Goal: Task Accomplishment & Management: Complete application form

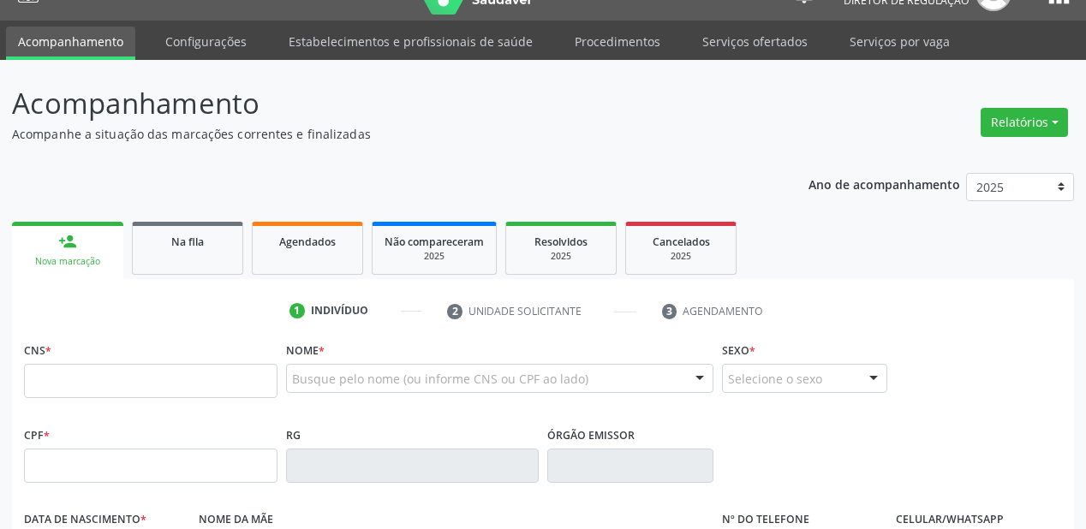
scroll to position [34, 0]
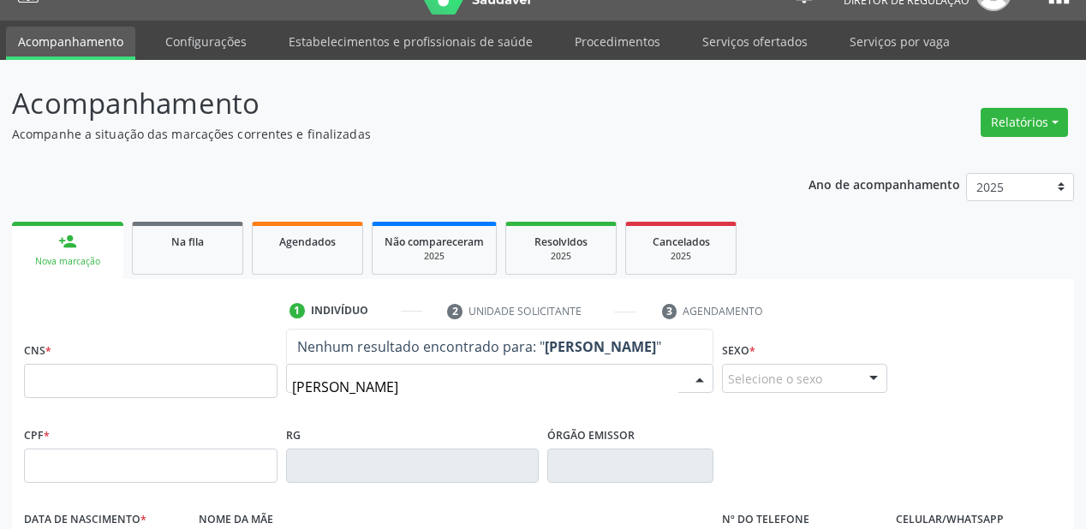
type input "[PERSON_NAME]"
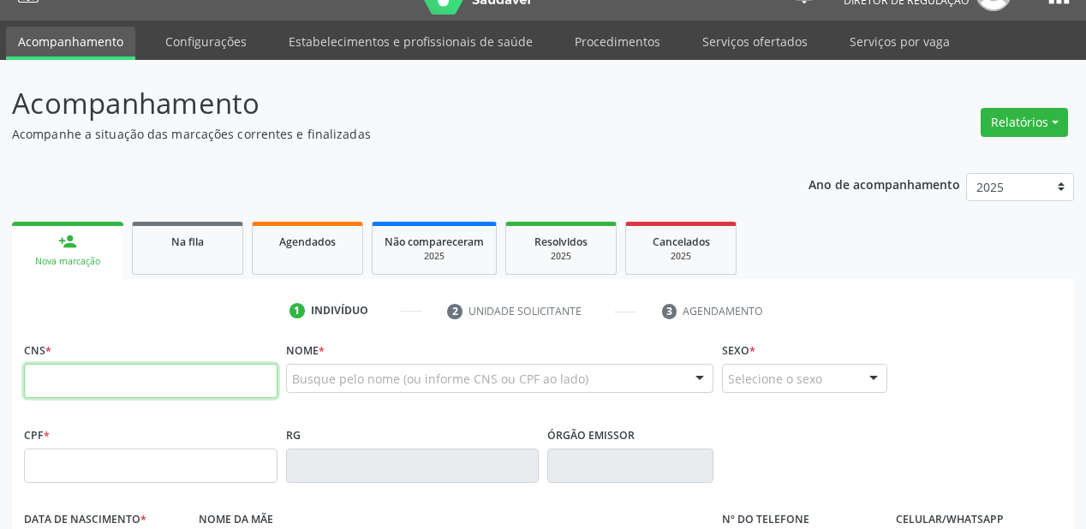
click at [151, 380] on input "text" at bounding box center [150, 381] width 253 height 34
type input "700 4019 7014 3844"
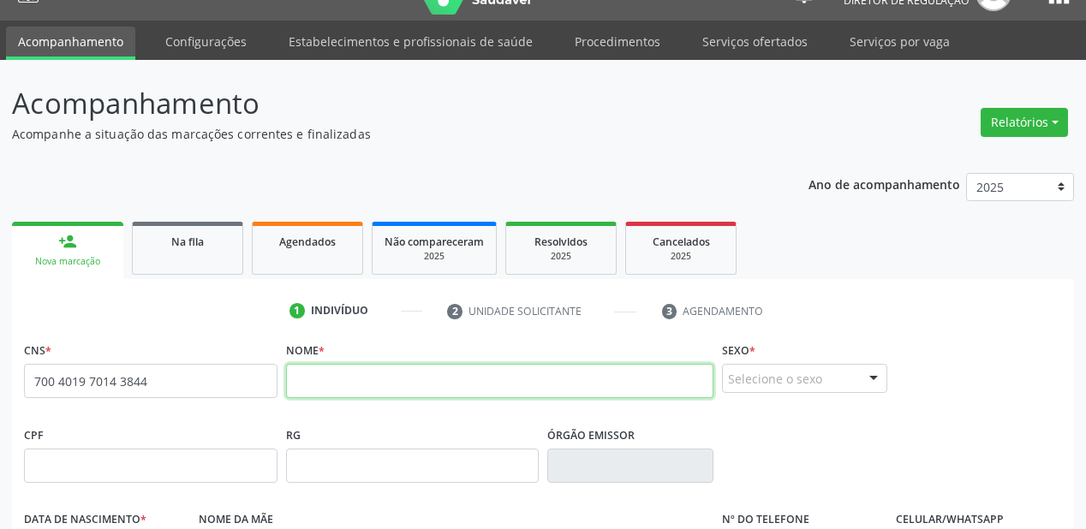
click at [390, 390] on input "text" at bounding box center [499, 381] width 427 height 34
type input "[PERSON_NAME]"
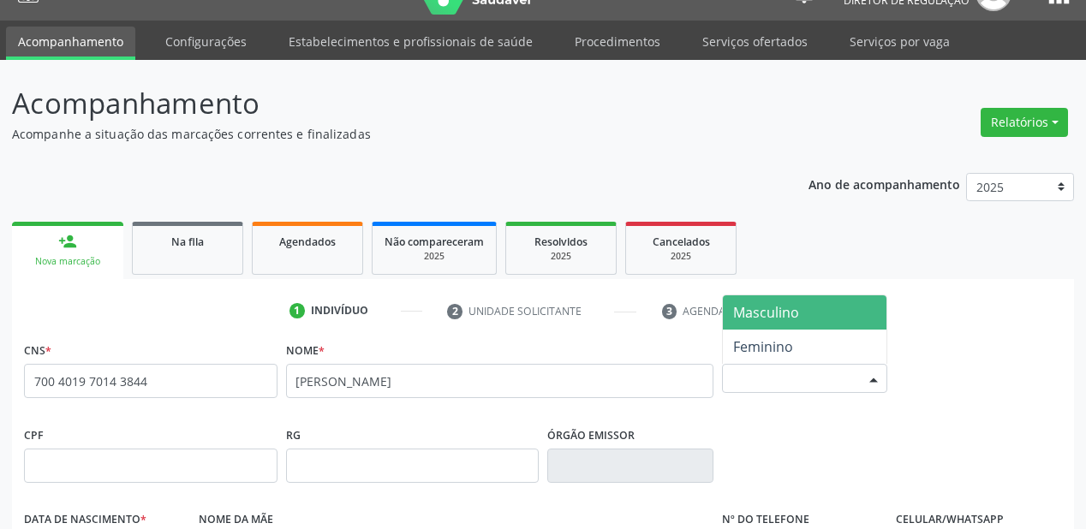
click at [825, 384] on div "Selecione o sexo" at bounding box center [805, 378] width 166 height 29
click at [788, 319] on span "Masculino" at bounding box center [766, 312] width 66 height 19
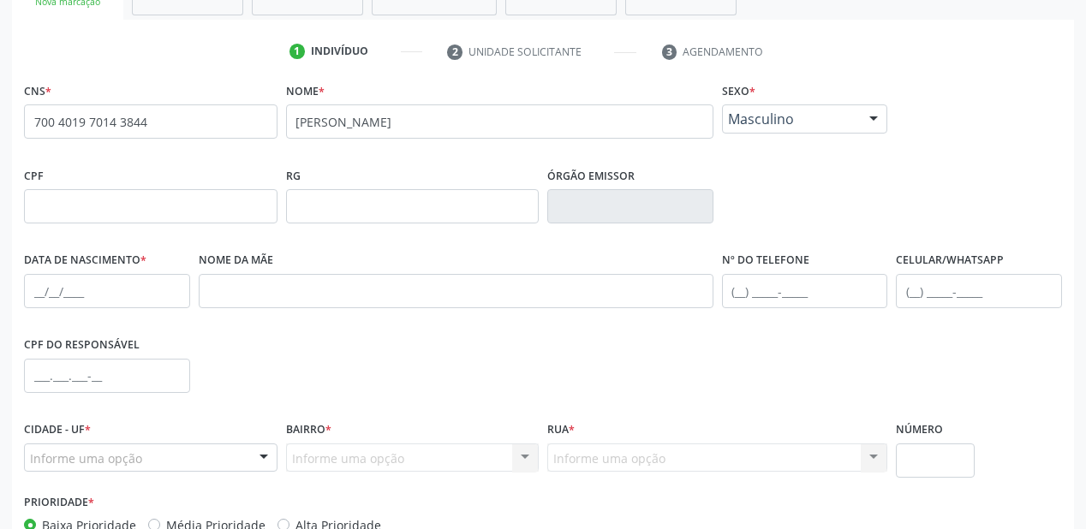
scroll to position [308, 0]
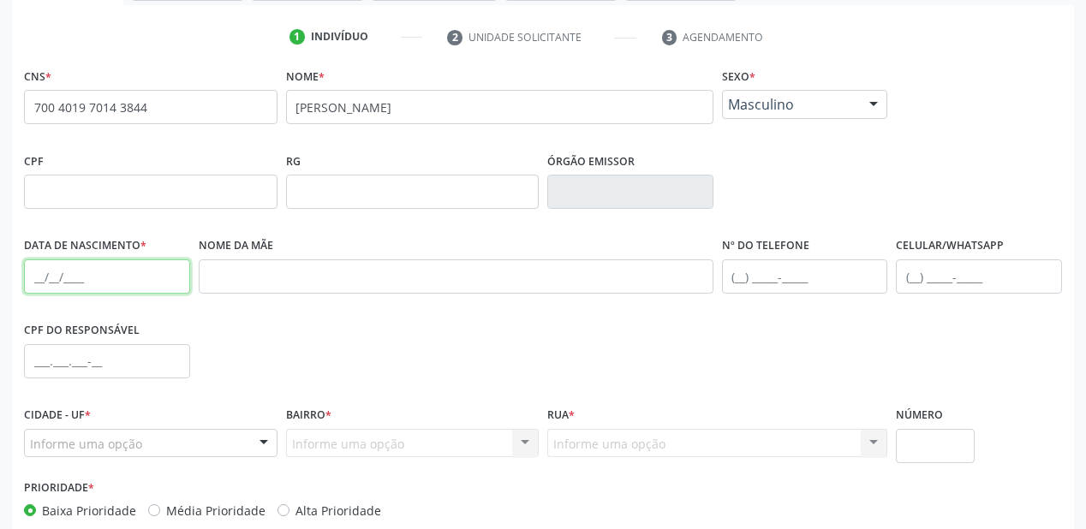
click at [29, 277] on input "text" at bounding box center [107, 276] width 166 height 34
type input "2[DATE]"
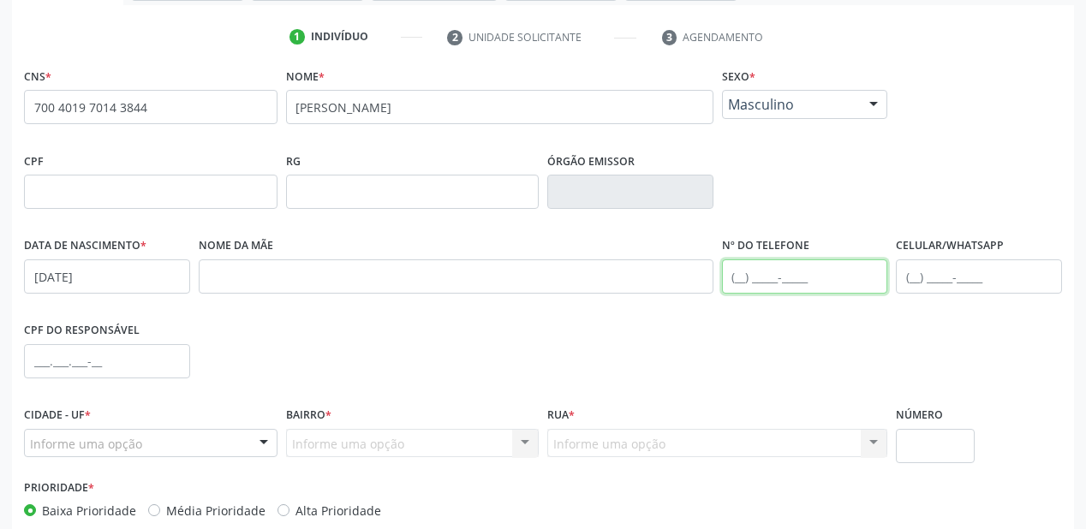
click at [743, 280] on input "text" at bounding box center [805, 276] width 166 height 34
type input "[PHONE_NUMBER]"
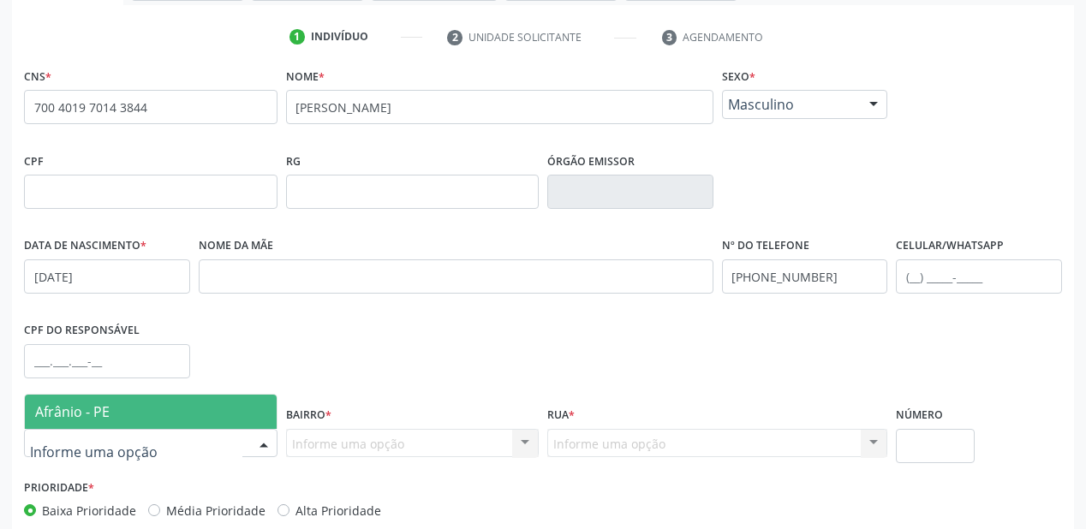
click at [75, 409] on span "Afrânio - PE" at bounding box center [72, 411] width 74 height 19
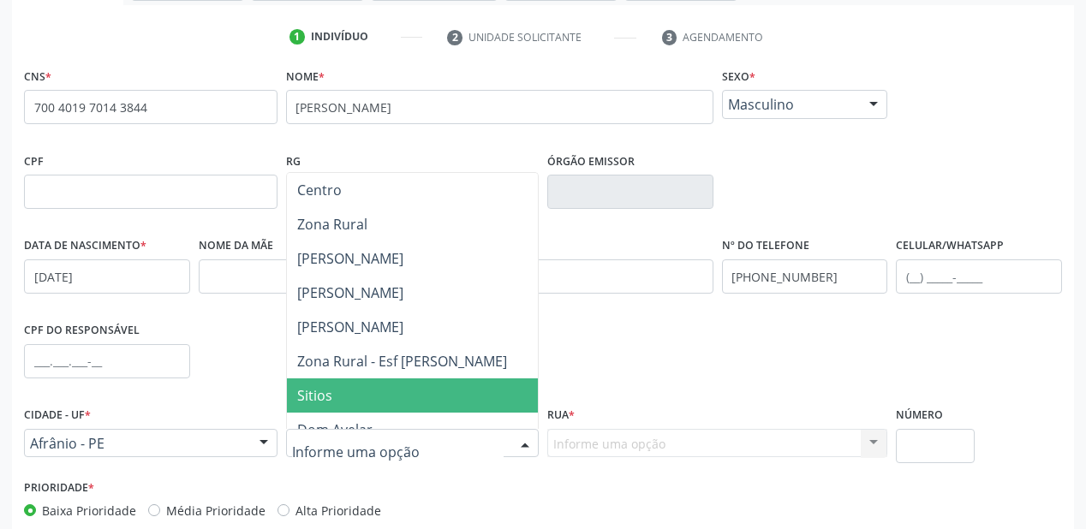
click at [313, 386] on span "Sitios" at bounding box center [314, 395] width 35 height 19
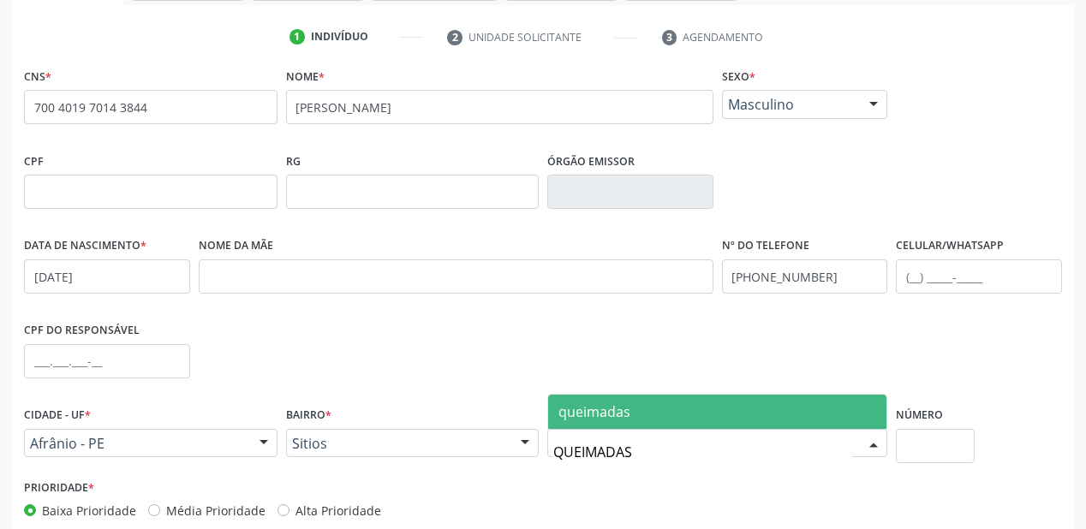
type input "QUEIMADAS"
click at [615, 408] on span "queimadas" at bounding box center [594, 411] width 72 height 19
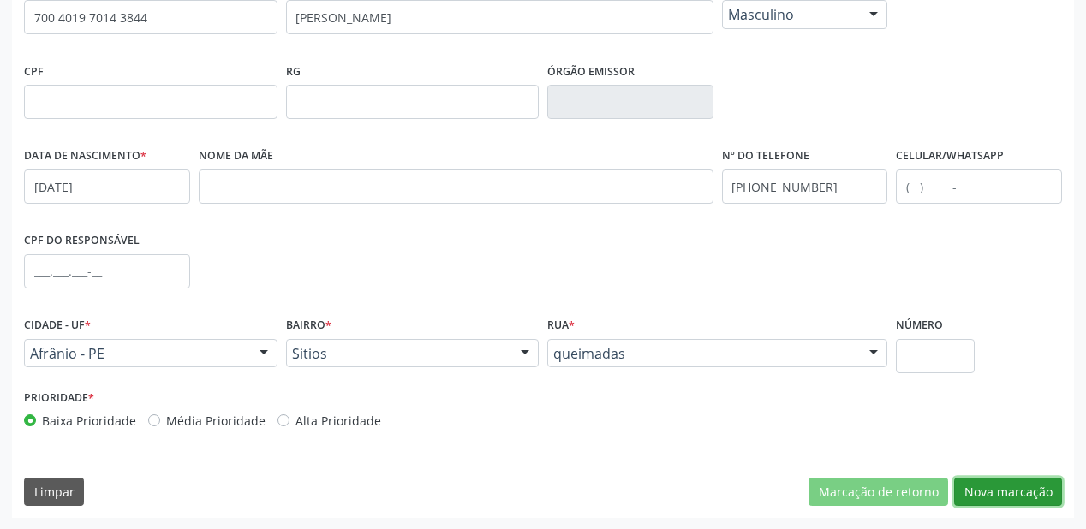
click at [986, 489] on button "Nova marcação" at bounding box center [1008, 492] width 108 height 29
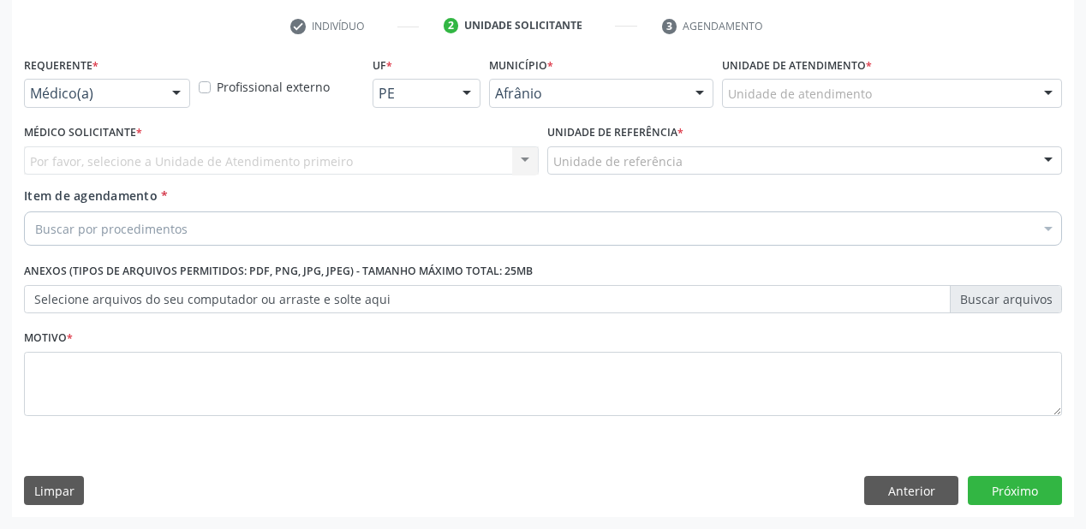
scroll to position [318, 0]
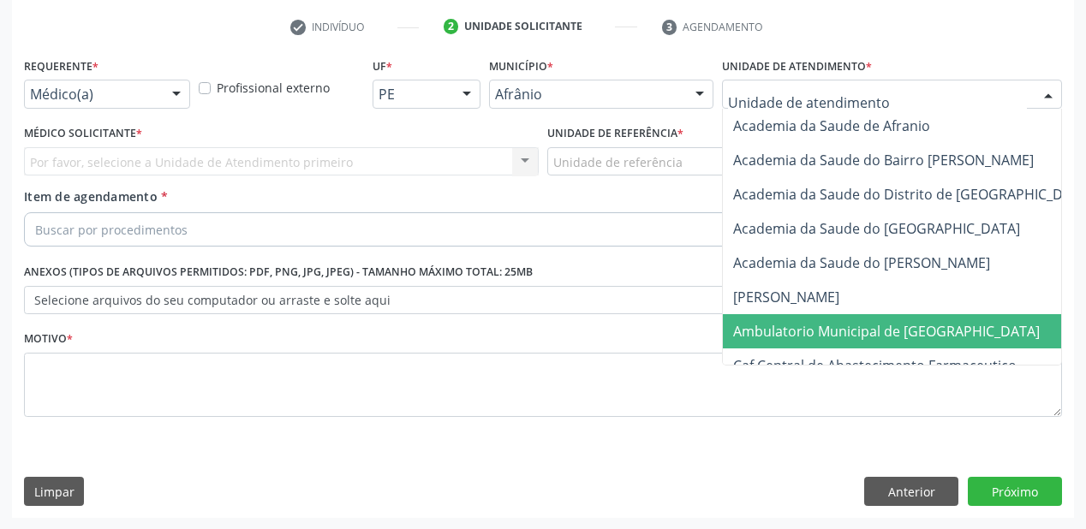
click at [765, 343] on span "Ambulatorio Municipal de [GEOGRAPHIC_DATA]" at bounding box center [932, 331] width 418 height 34
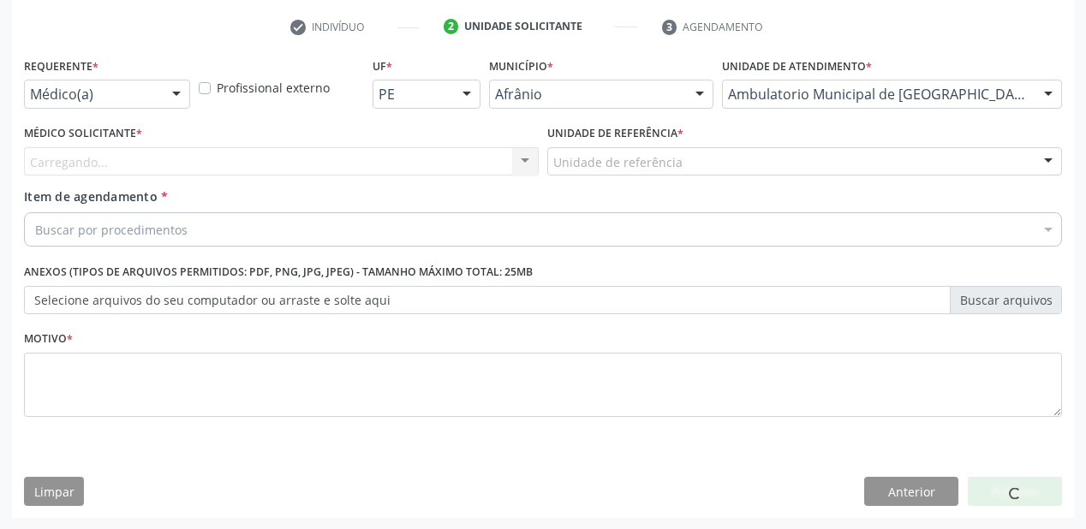
drag, startPoint x: 606, startPoint y: 166, endPoint x: 600, endPoint y: 205, distance: 39.8
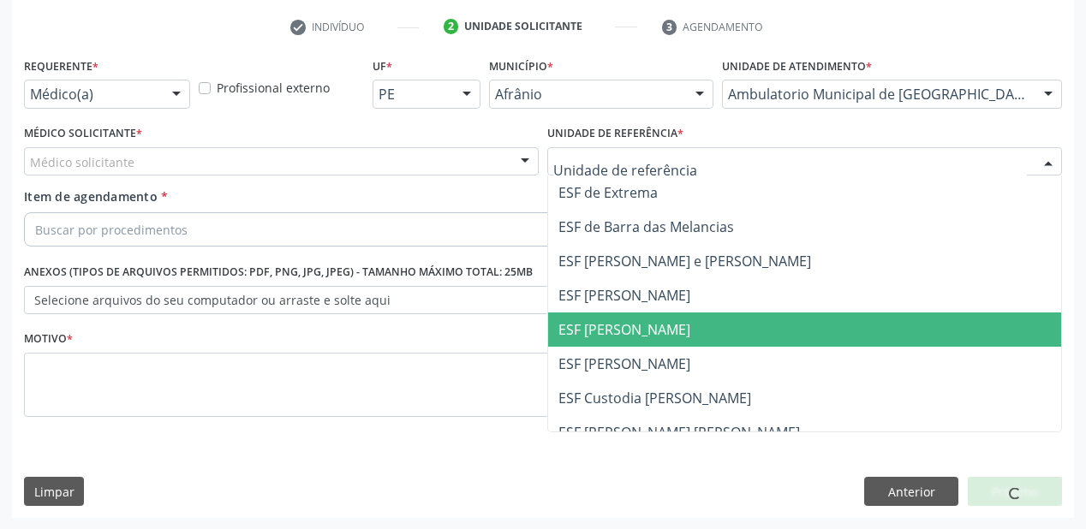
click at [587, 330] on span "ESF [PERSON_NAME]" at bounding box center [624, 329] width 132 height 19
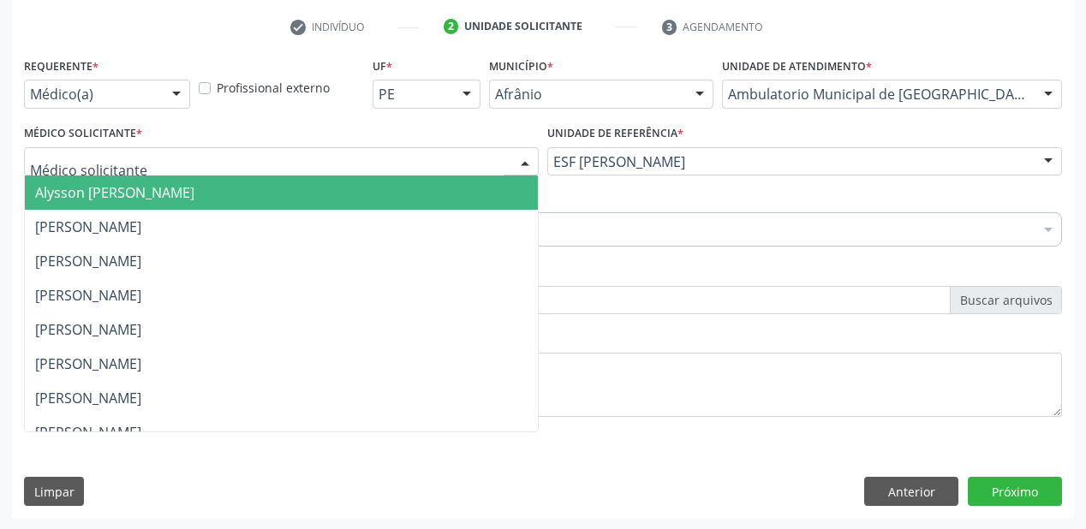
click at [81, 171] on div at bounding box center [281, 161] width 515 height 29
click at [87, 190] on span "Alysson [PERSON_NAME]" at bounding box center [114, 192] width 159 height 19
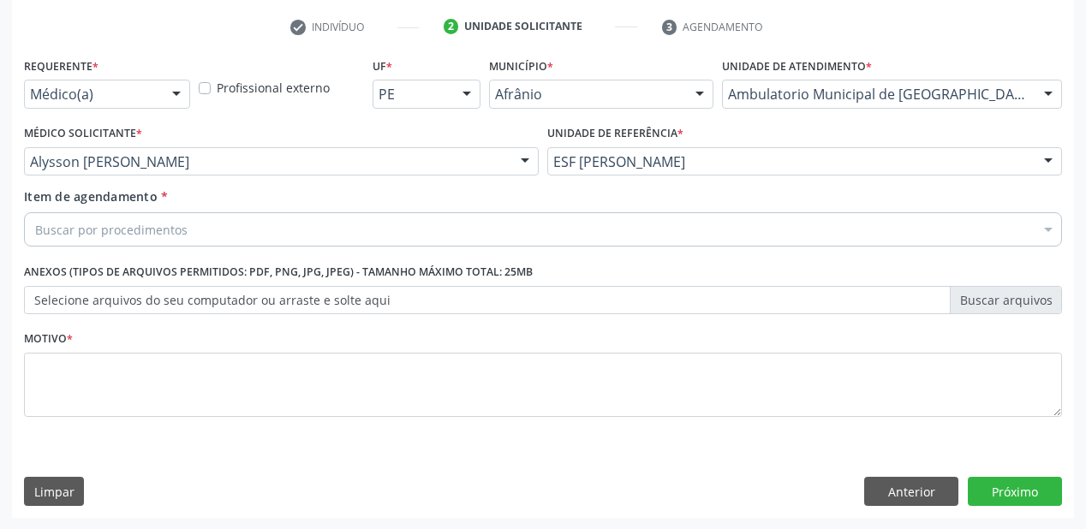
click at [86, 214] on div "Buscar por procedimentos" at bounding box center [543, 229] width 1038 height 34
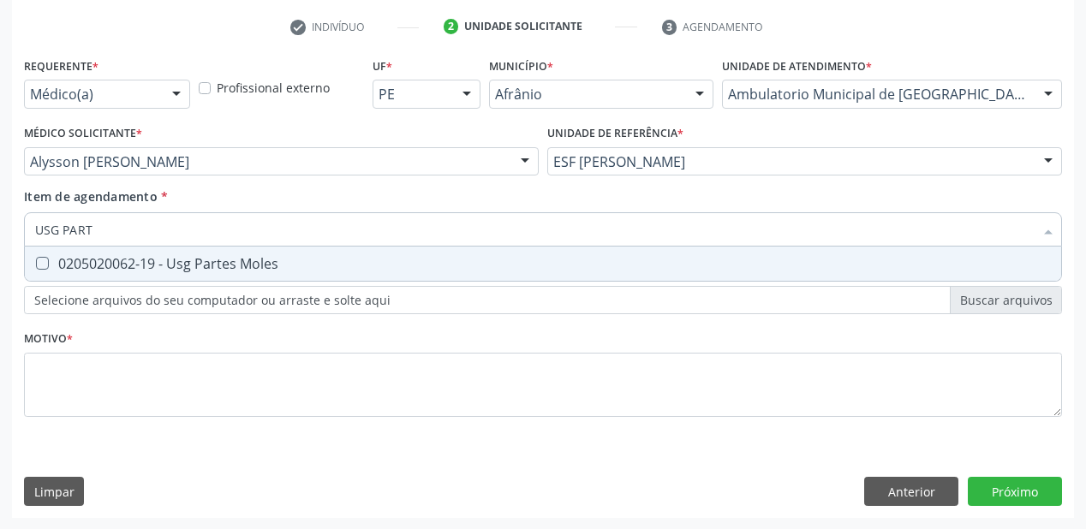
type input "USG PARTE"
click at [76, 269] on div "0205020062-19 - Usg Partes Moles" at bounding box center [542, 264] width 1015 height 14
checkbox Moles "true"
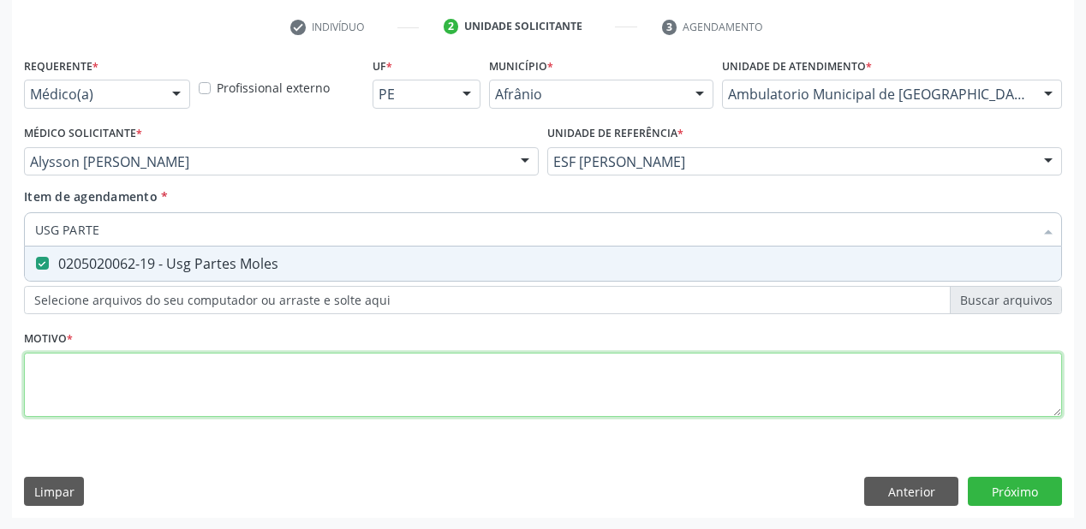
click at [72, 377] on div "Requerente * Médico(a) Médico(a) Enfermeiro(a) Paciente Nenhum resultado encont…" at bounding box center [543, 247] width 1038 height 388
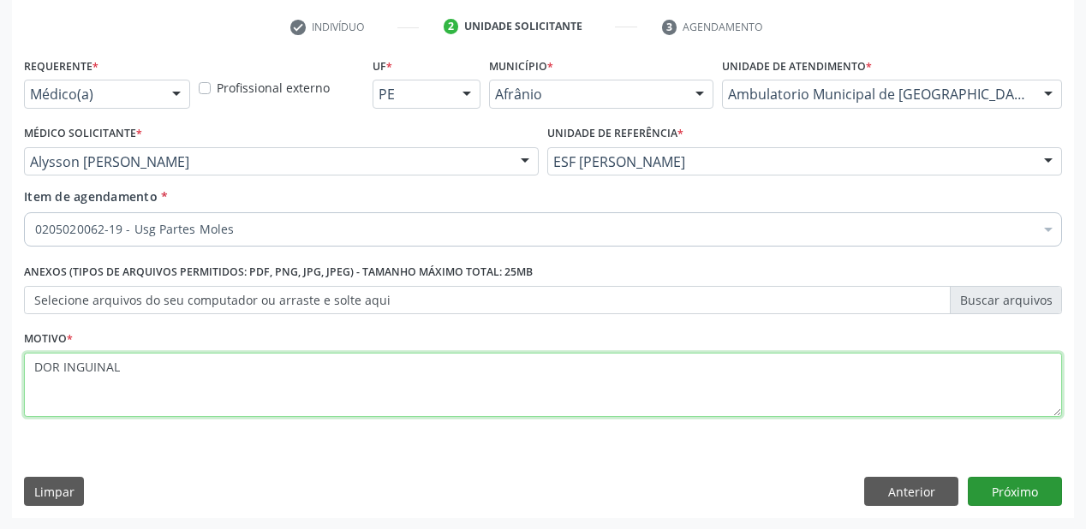
type textarea "DOR INGUINAL"
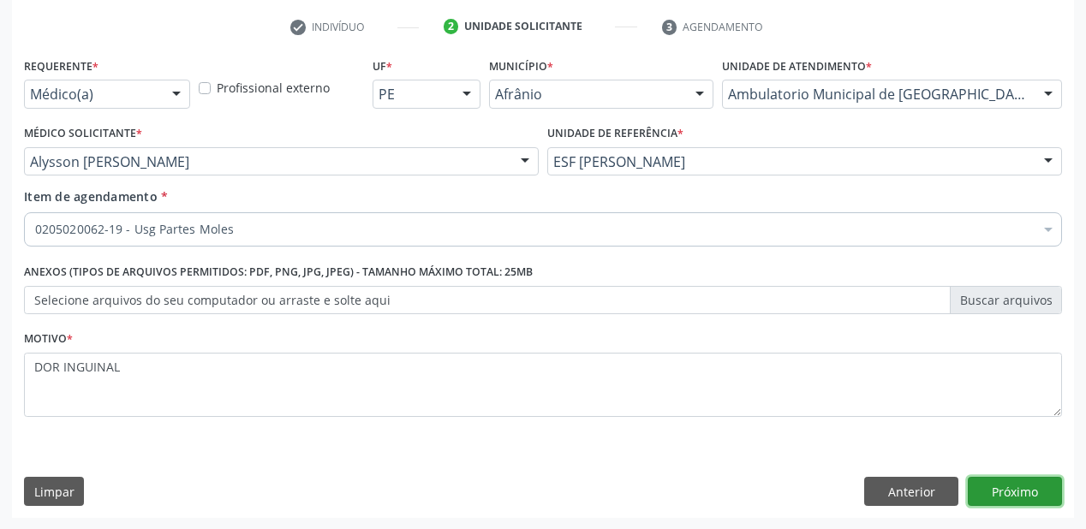
click at [1000, 485] on button "Próximo" at bounding box center [1014, 491] width 94 height 29
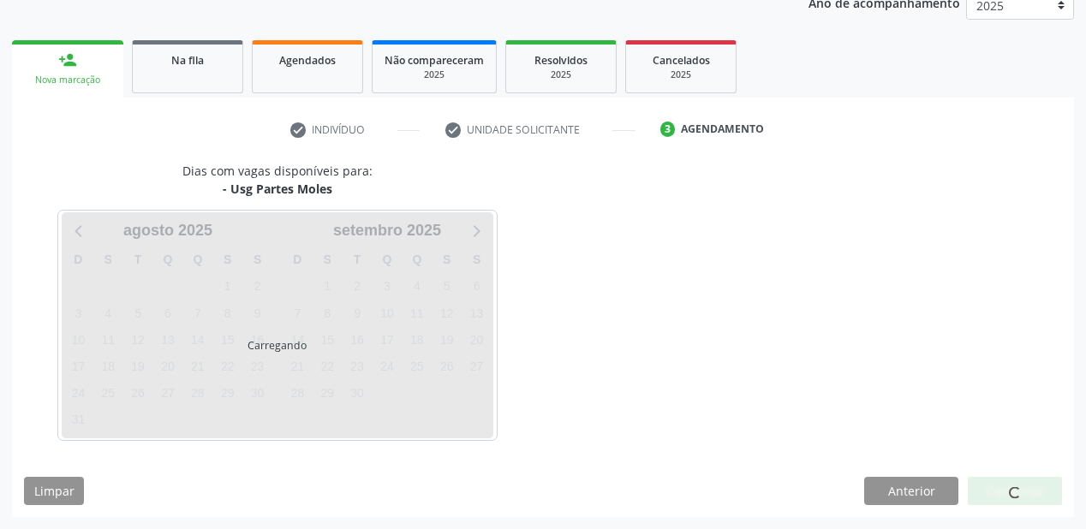
scroll to position [215, 0]
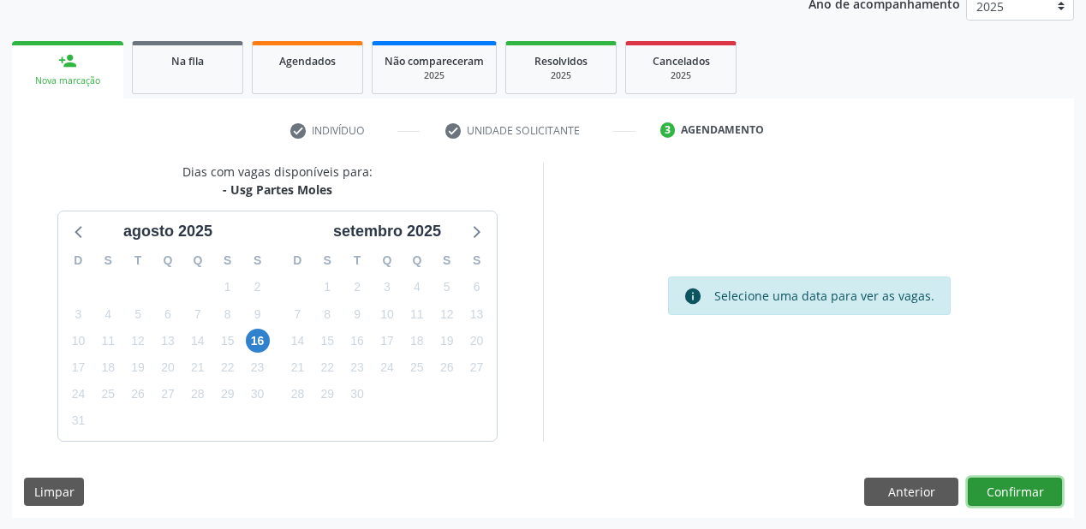
click at [1029, 488] on button "Confirmar" at bounding box center [1014, 492] width 94 height 29
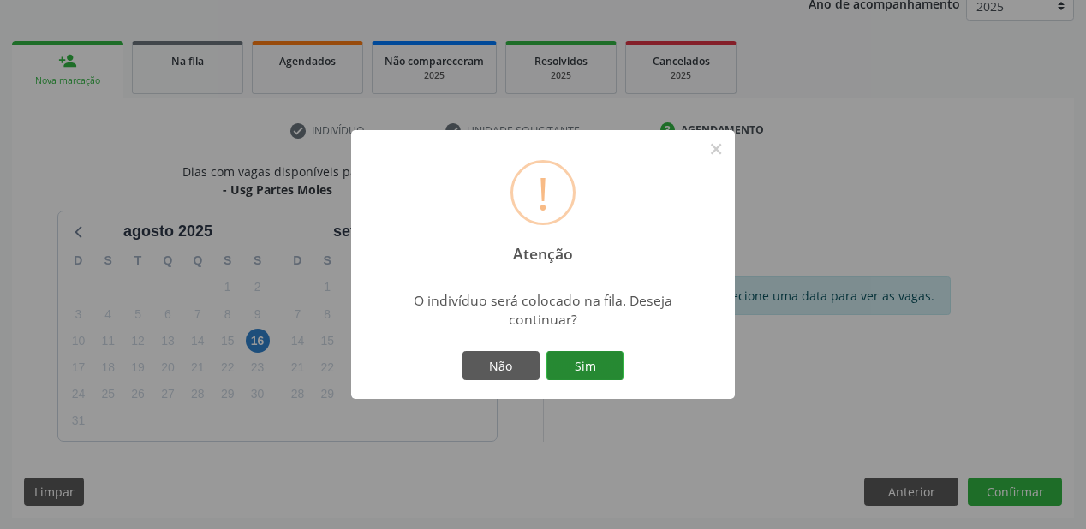
click at [609, 372] on button "Sim" at bounding box center [584, 365] width 77 height 29
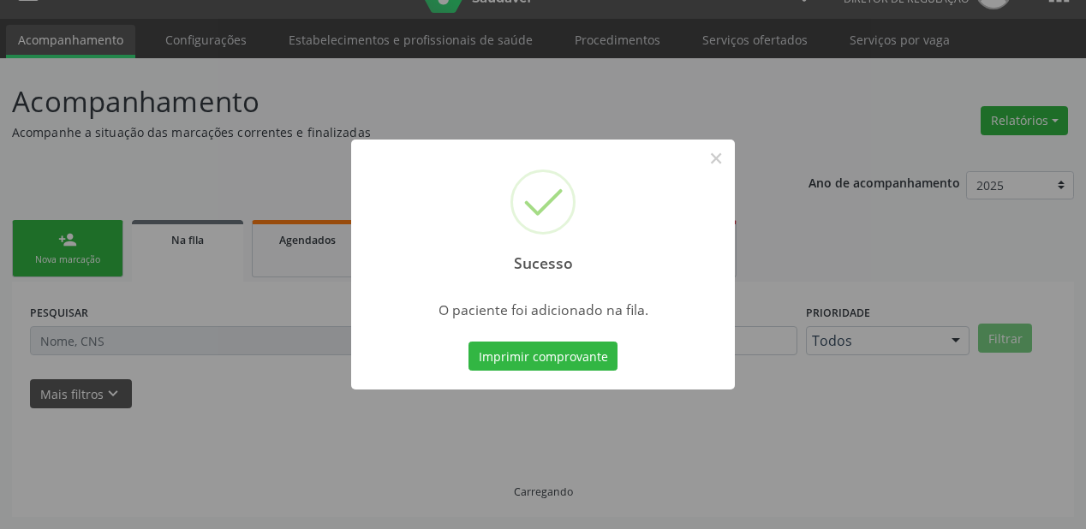
scroll to position [34, 0]
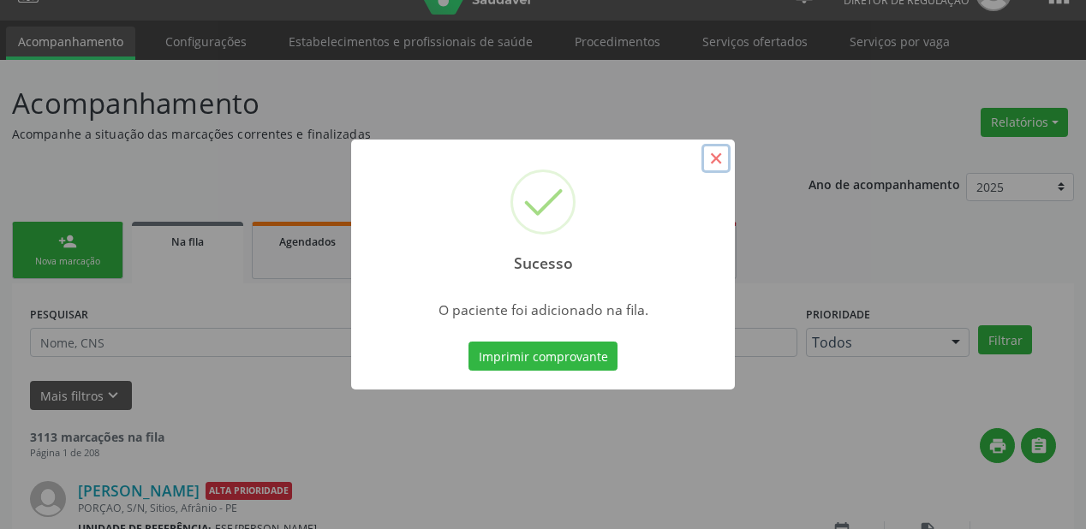
click at [721, 161] on button "×" at bounding box center [715, 158] width 29 height 29
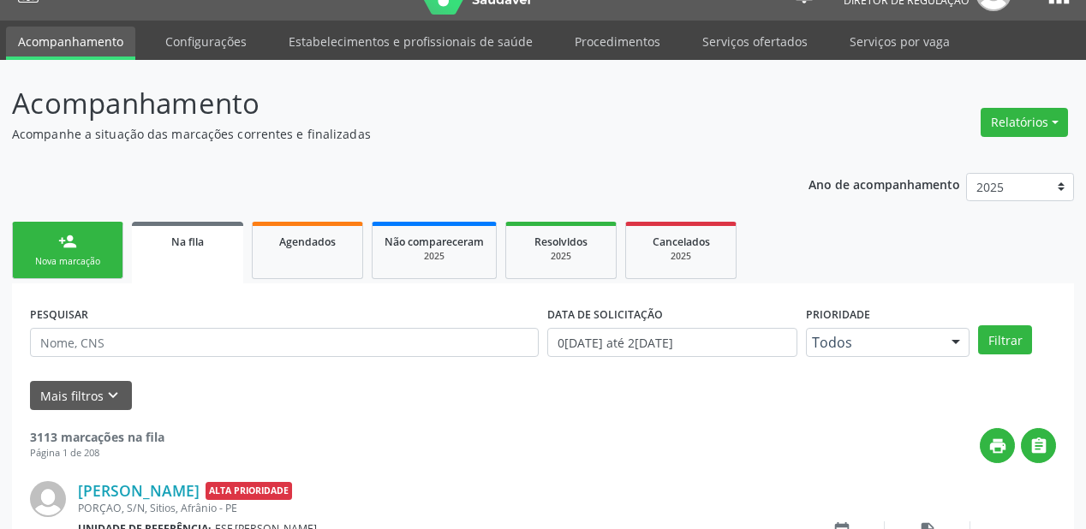
click at [58, 255] on div "Nova marcação" at bounding box center [68, 261] width 86 height 13
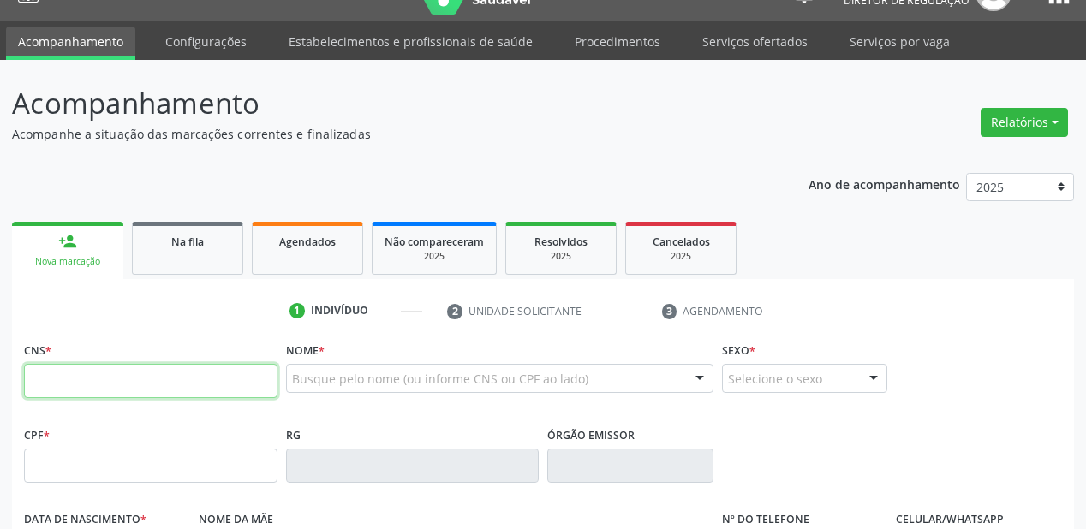
click at [177, 393] on input "text" at bounding box center [150, 381] width 253 height 34
type input "7"
click at [739, 47] on link "Serviços ofertados" at bounding box center [754, 42] width 129 height 30
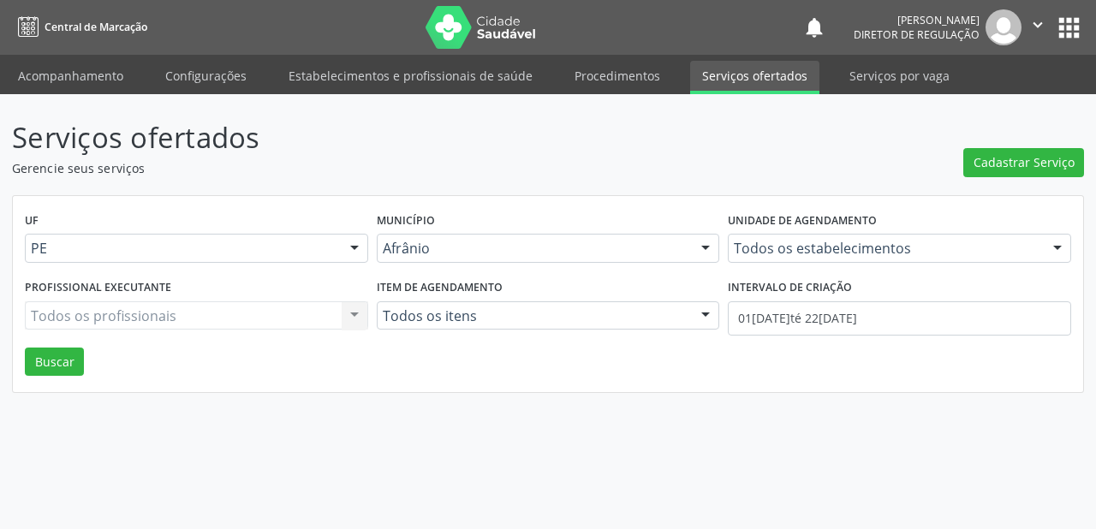
click at [1002, 121] on div "Cadastrar Serviço" at bounding box center [1023, 146] width 121 height 61
click at [1033, 161] on span "Cadastrar Serviço" at bounding box center [1023, 162] width 101 height 18
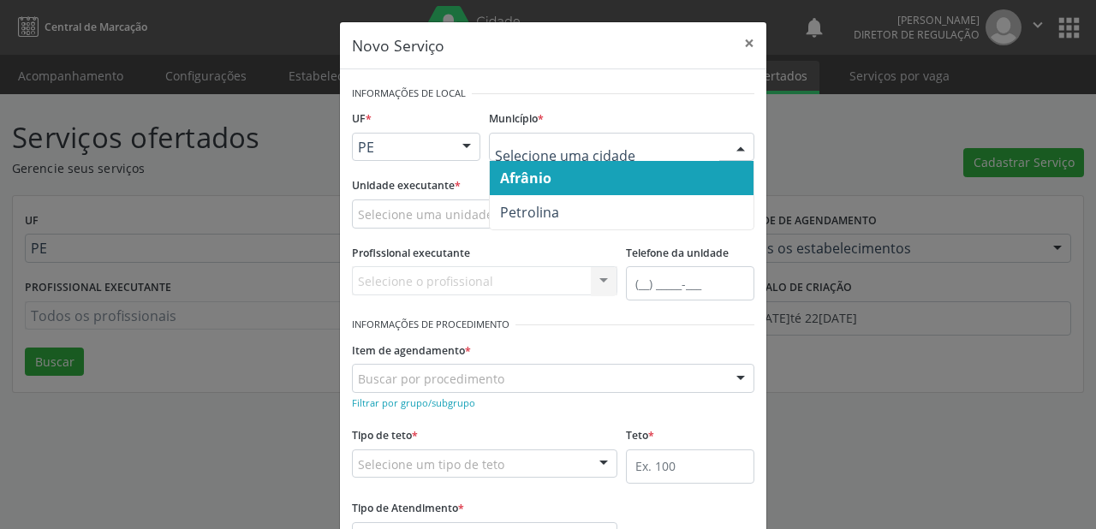
click at [518, 180] on span "Afrânio" at bounding box center [525, 178] width 51 height 19
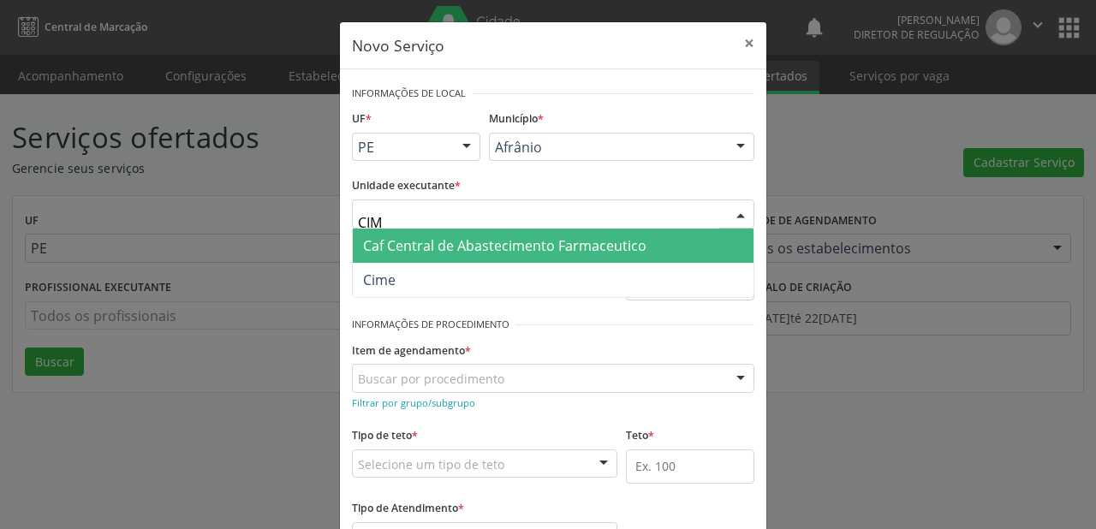
type input "CIME"
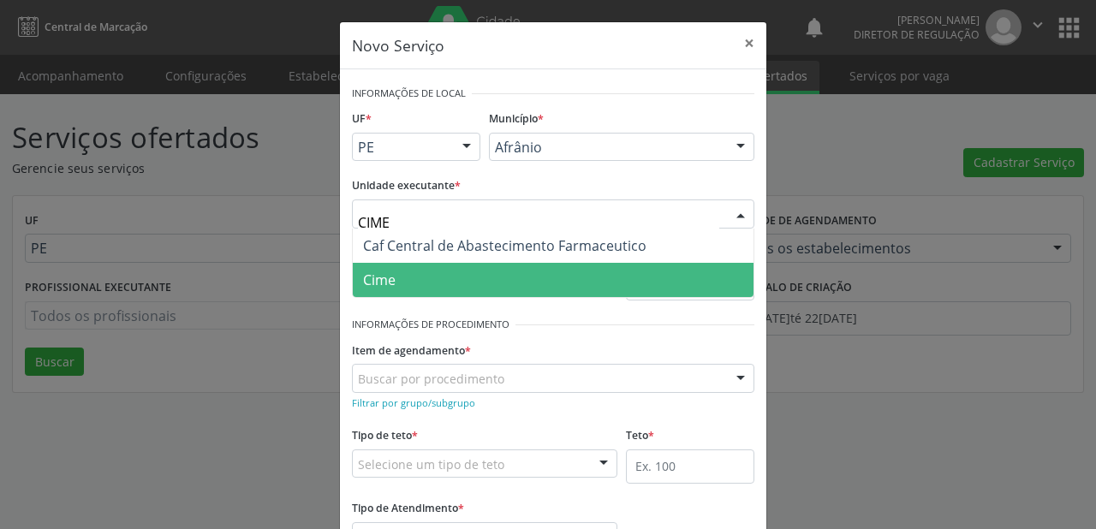
click at [403, 277] on span "Cime" at bounding box center [553, 280] width 401 height 34
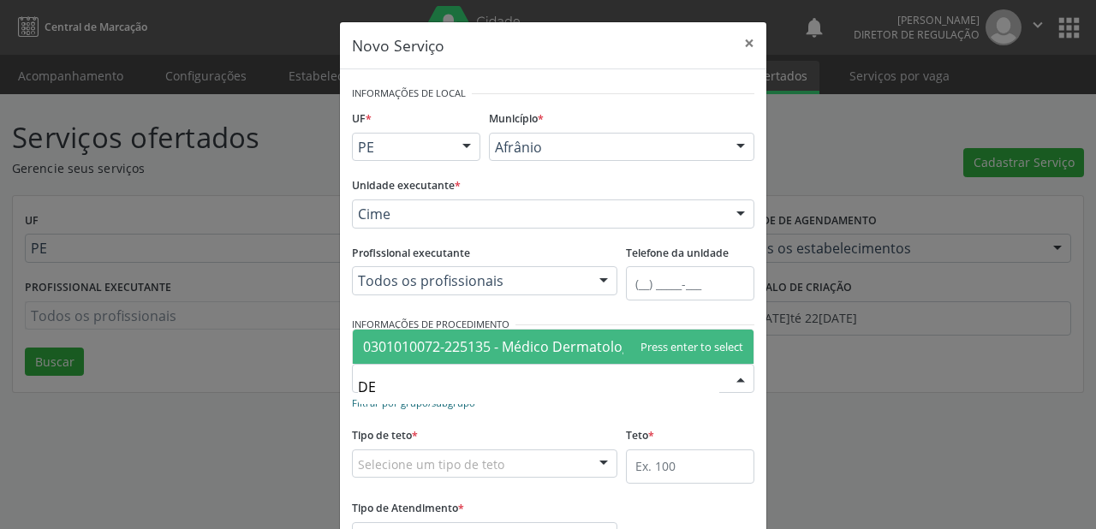
type input "D"
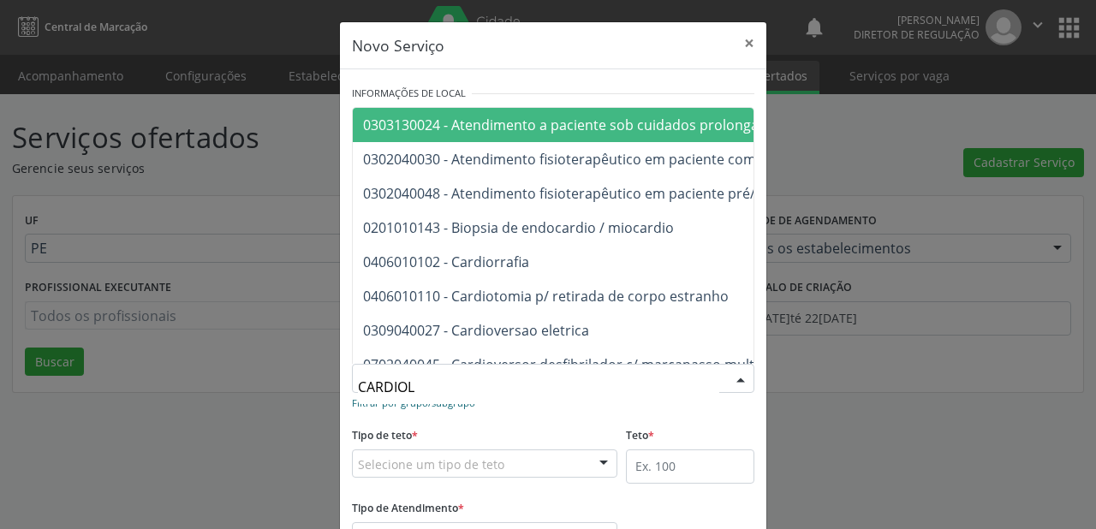
type input "CARDIOLO"
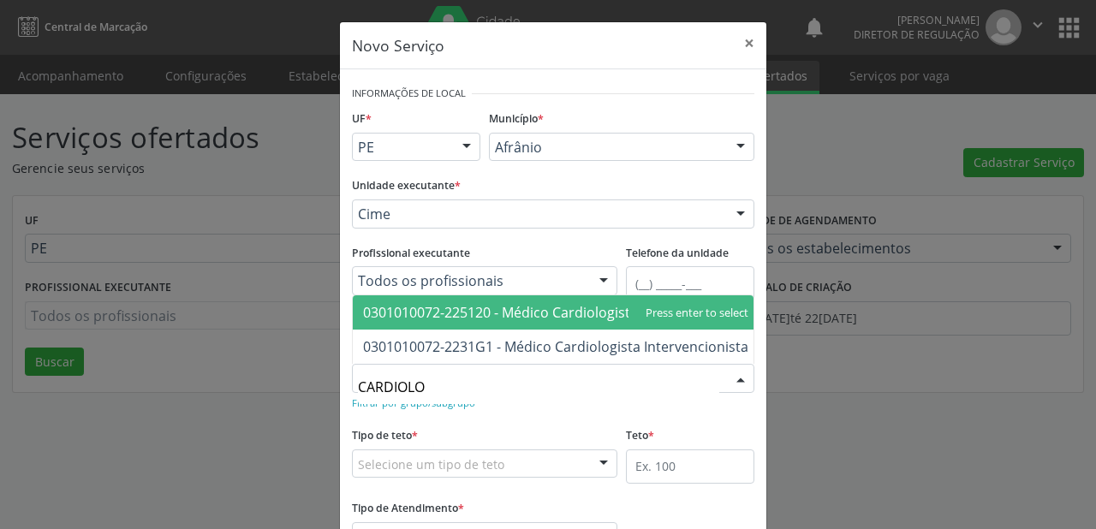
click at [471, 310] on span "0301010072-225120 - Médico Cardiologista" at bounding box center [500, 312] width 275 height 19
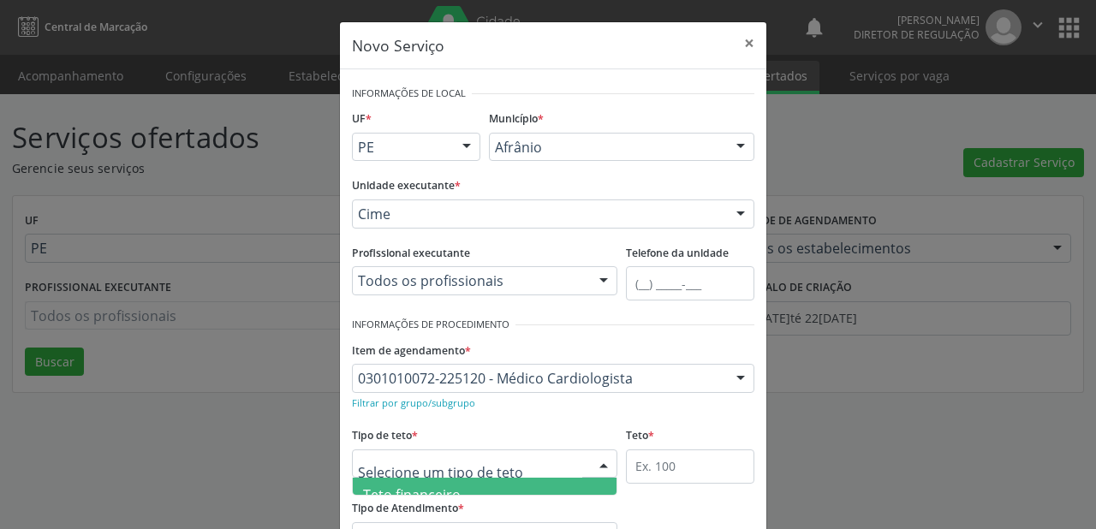
click at [388, 488] on span "Teto financeiro" at bounding box center [412, 494] width 98 height 19
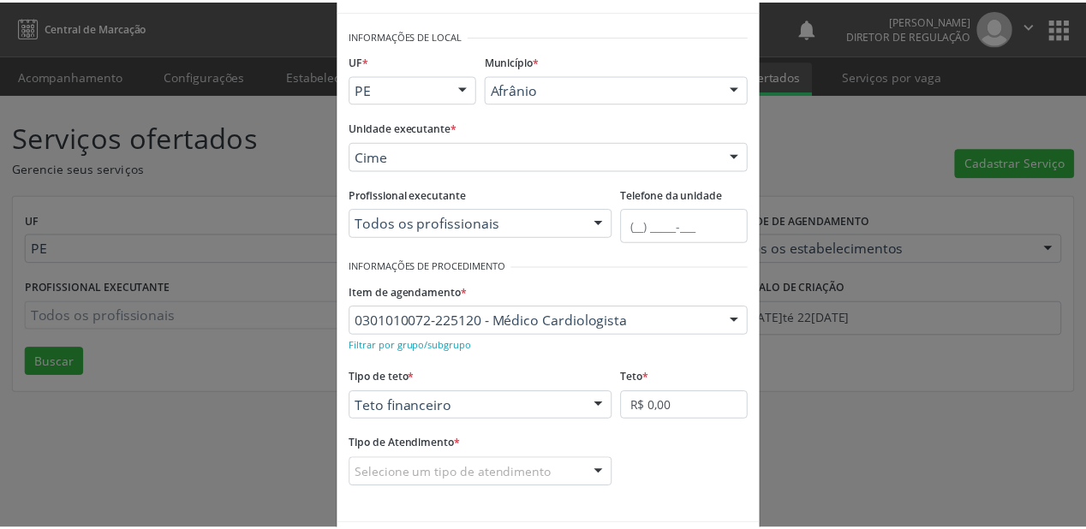
scroll to position [125, 0]
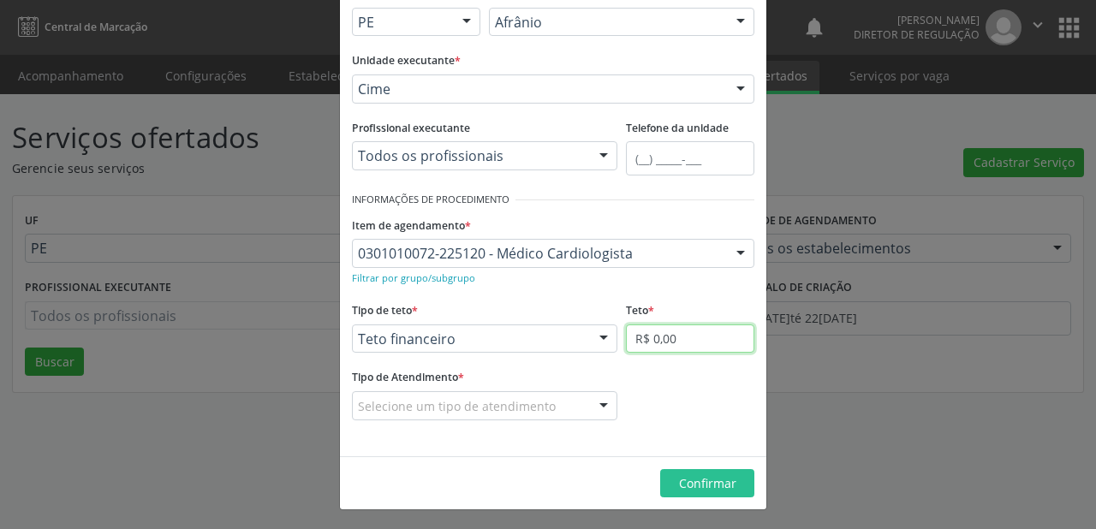
click at [634, 345] on input "R$ 0,00" at bounding box center [690, 338] width 128 height 29
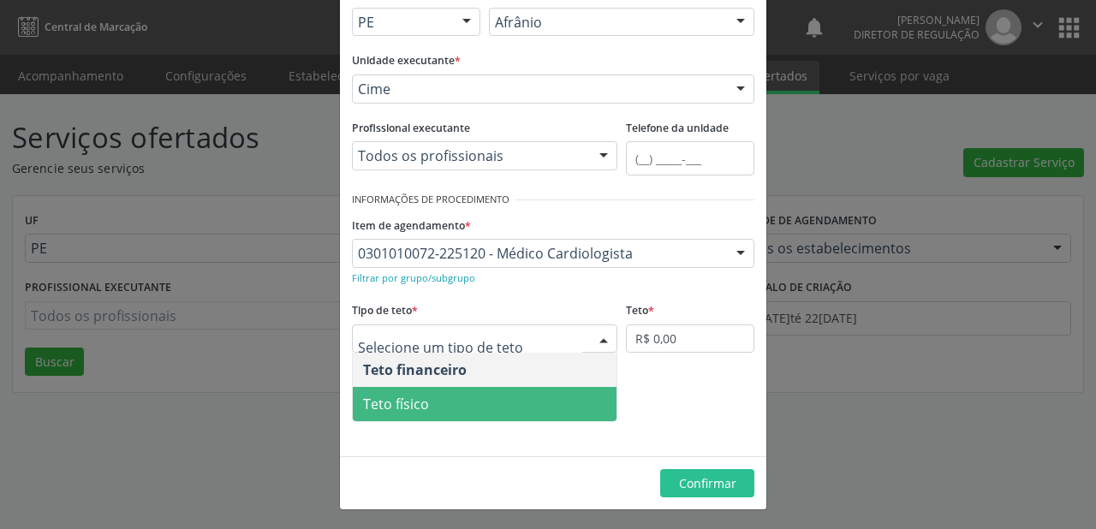
click at [412, 402] on span "Teto físico" at bounding box center [396, 404] width 66 height 19
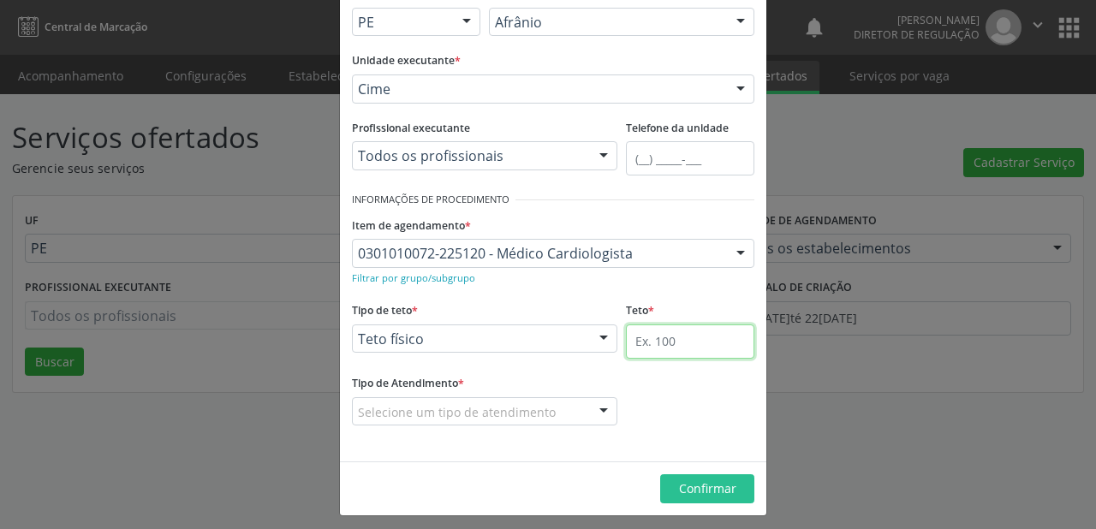
click at [631, 339] on input "text" at bounding box center [690, 341] width 128 height 34
type input "1"
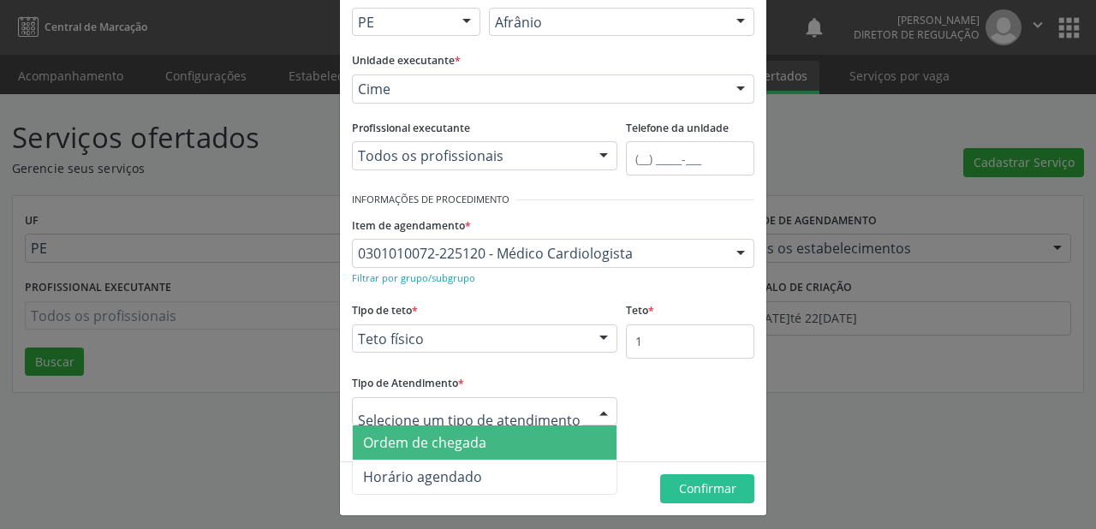
click at [401, 442] on span "Ordem de chegada" at bounding box center [424, 442] width 123 height 19
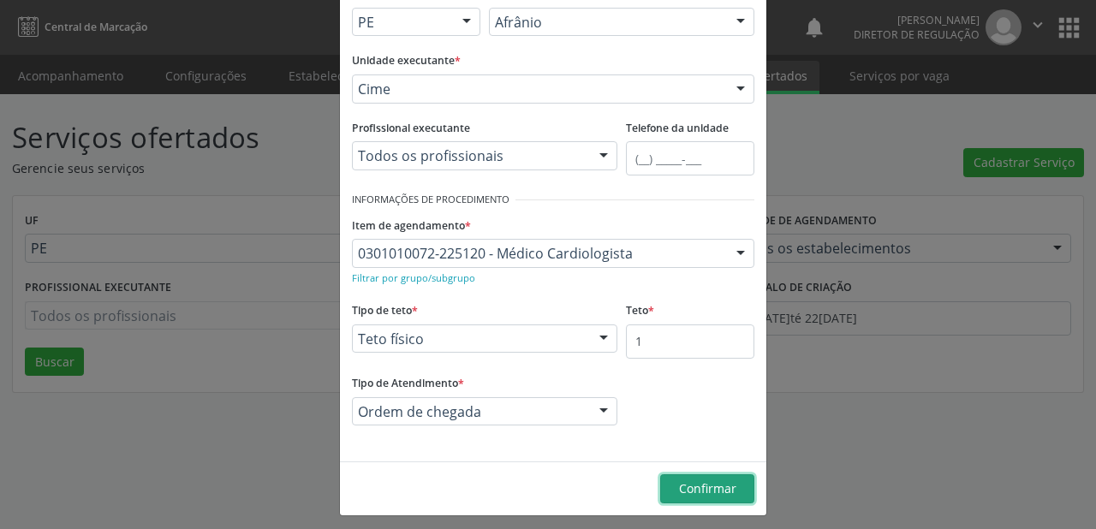
click at [707, 483] on span "Confirmar" at bounding box center [707, 488] width 57 height 16
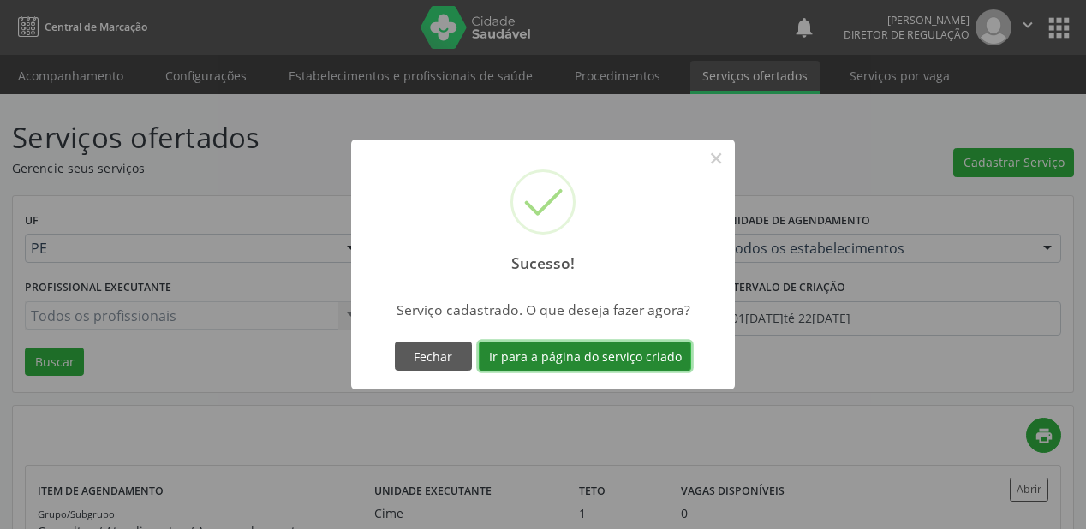
click at [562, 350] on button "Ir para a página do serviço criado" at bounding box center [585, 356] width 212 height 29
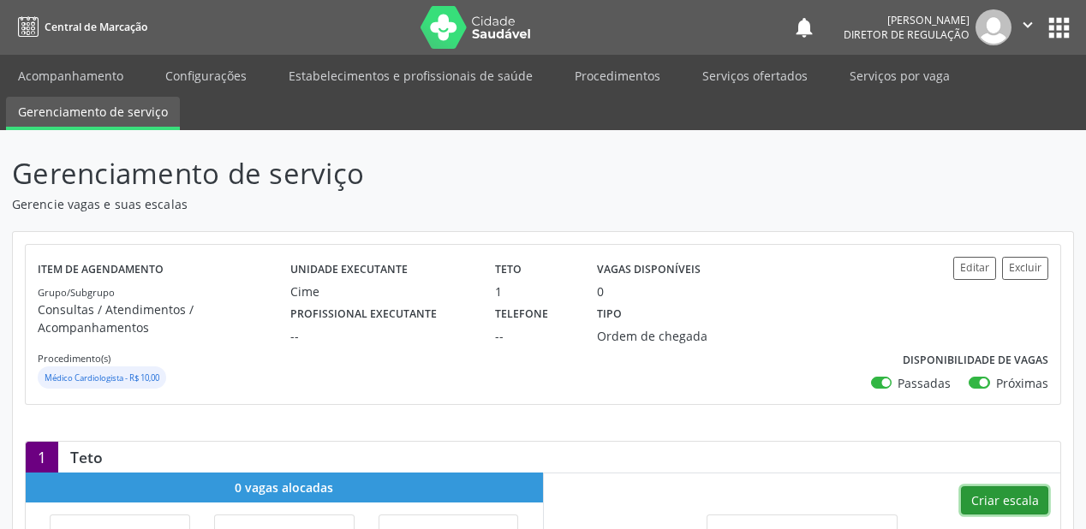
click at [1017, 503] on button "Criar escala" at bounding box center [1004, 500] width 87 height 29
select select "7"
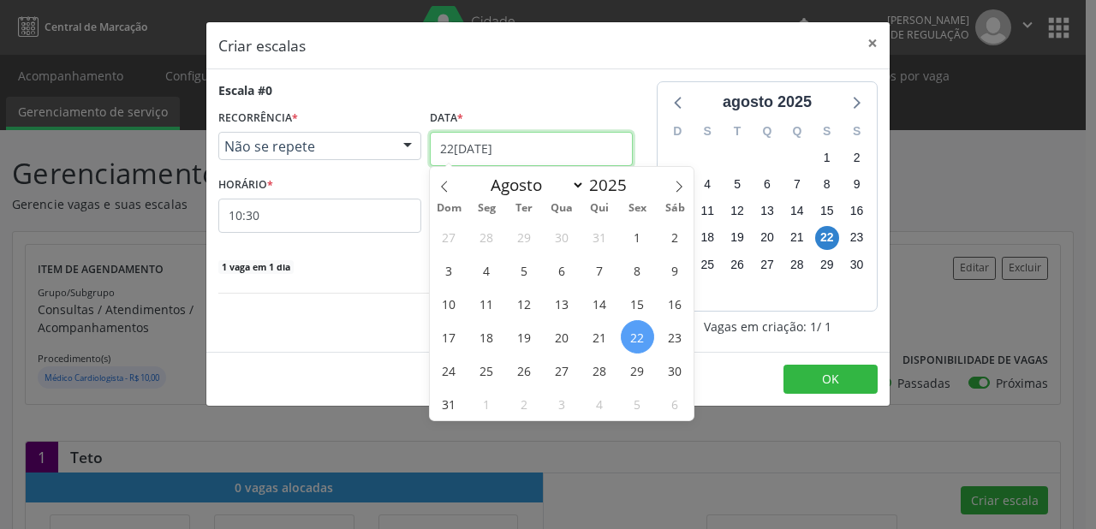
click at [495, 147] on input "2[DATE]" at bounding box center [531, 149] width 203 height 34
click at [675, 378] on span "30" at bounding box center [674, 370] width 33 height 33
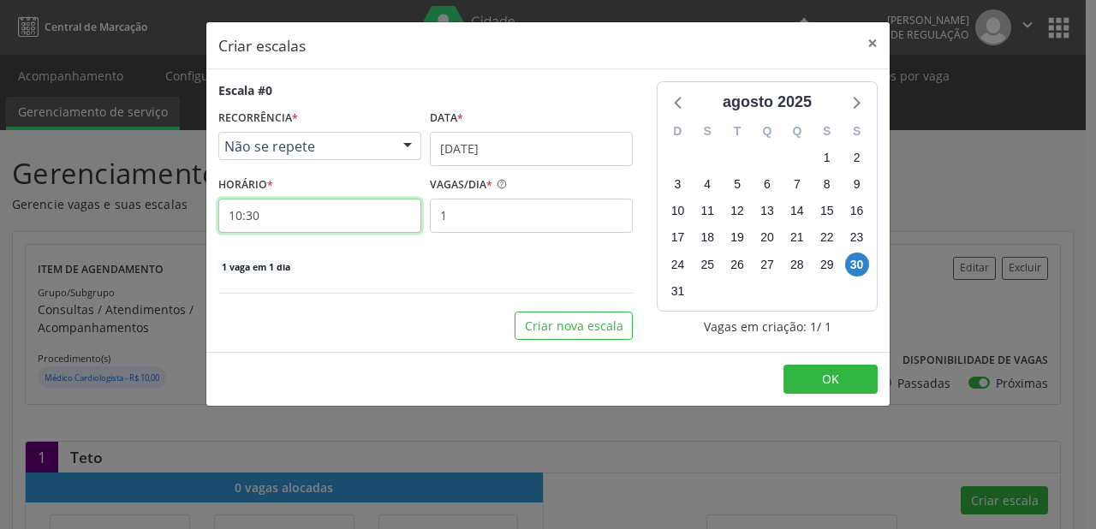
click at [275, 211] on input "10:30" at bounding box center [319, 216] width 203 height 34
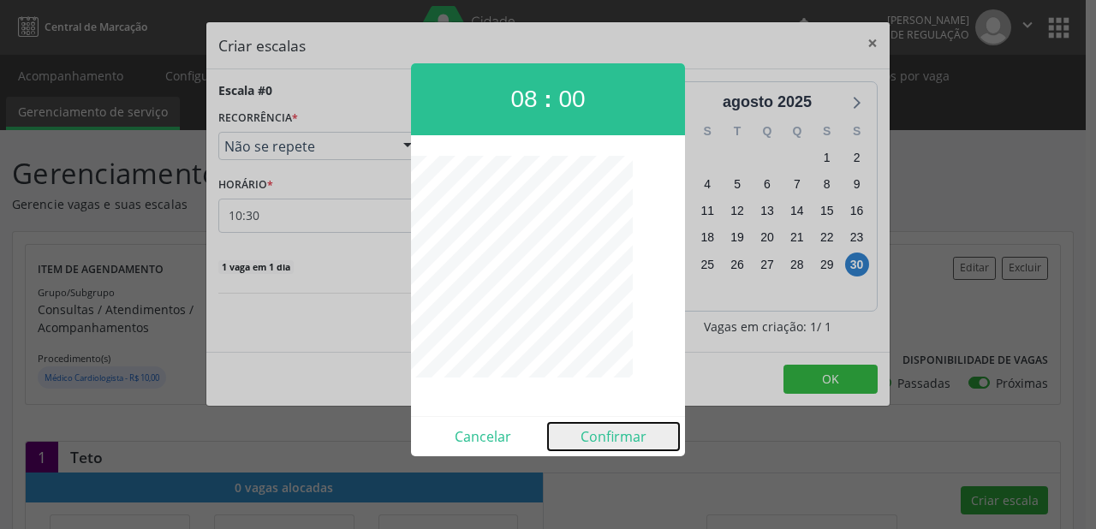
click at [593, 432] on button "Confirmar" at bounding box center [613, 436] width 131 height 27
type input "08:00"
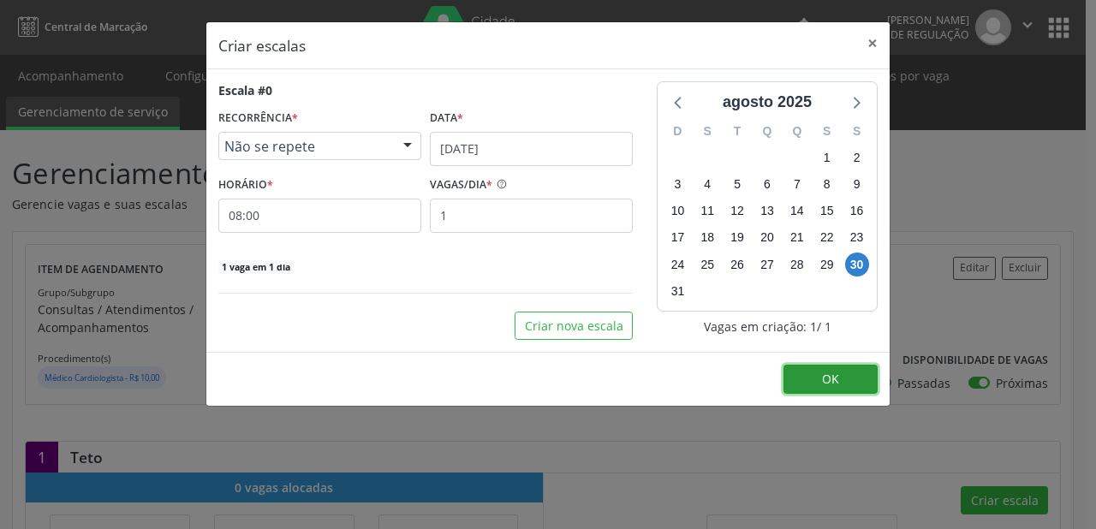
click at [842, 376] on button "OK" at bounding box center [830, 379] width 94 height 29
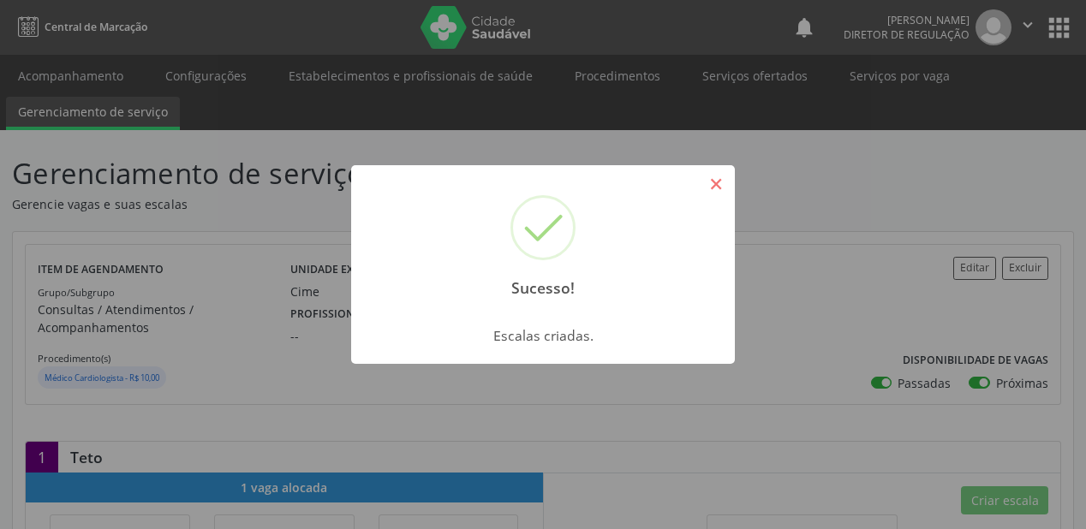
click at [713, 179] on button "×" at bounding box center [715, 184] width 29 height 29
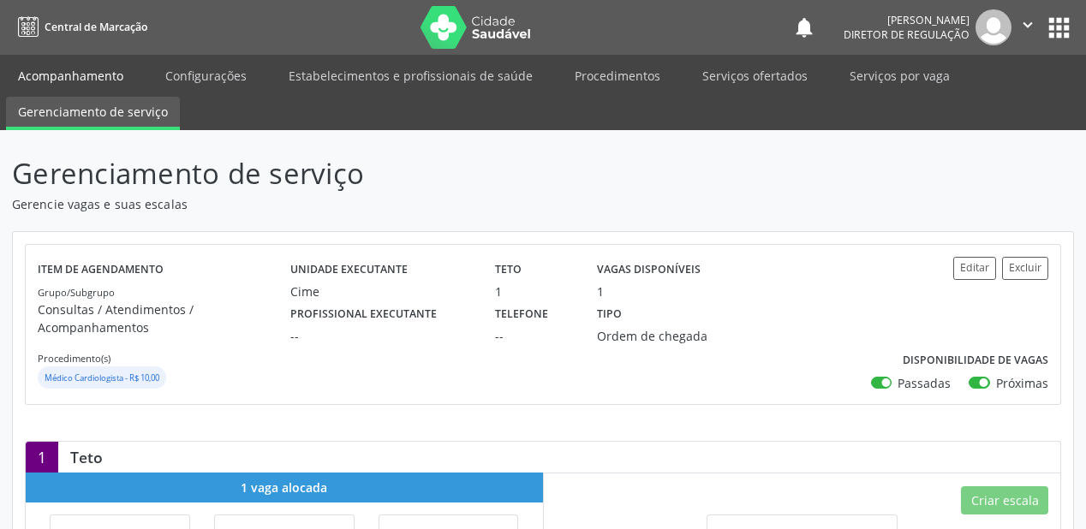
click at [66, 80] on link "Acompanhamento" at bounding box center [70, 76] width 129 height 30
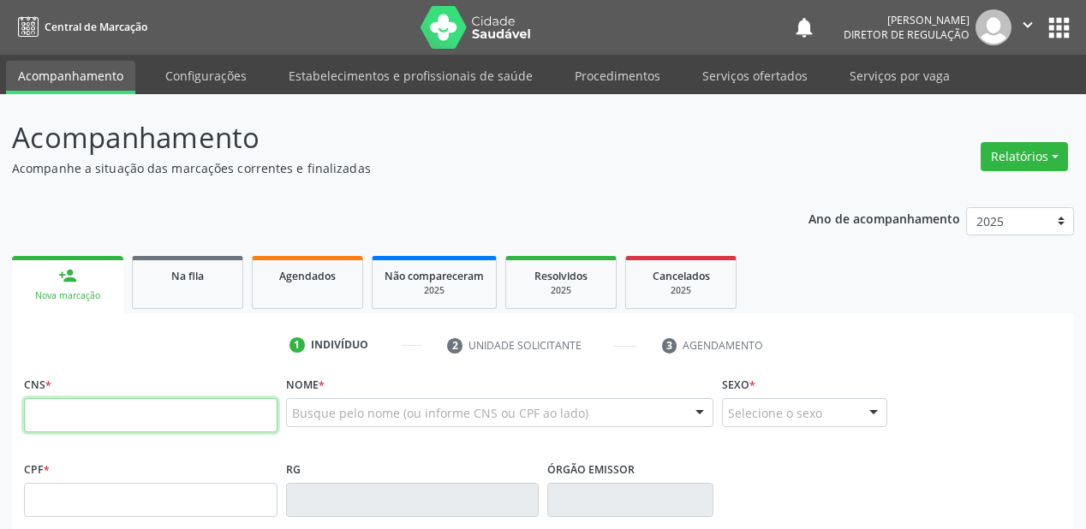
click at [101, 403] on input "text" at bounding box center [150, 415] width 253 height 34
type input "702 4040 5148 0728"
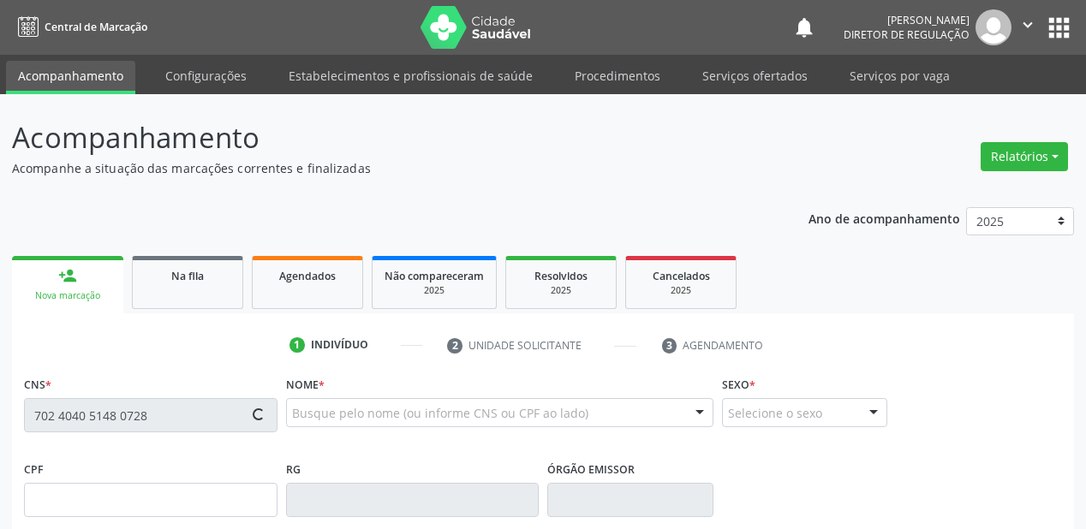
type input "749.090.884-15"
type input "2[DATE]"
type input "[PERSON_NAME]"
type input "[PHONE_NUMBER]"
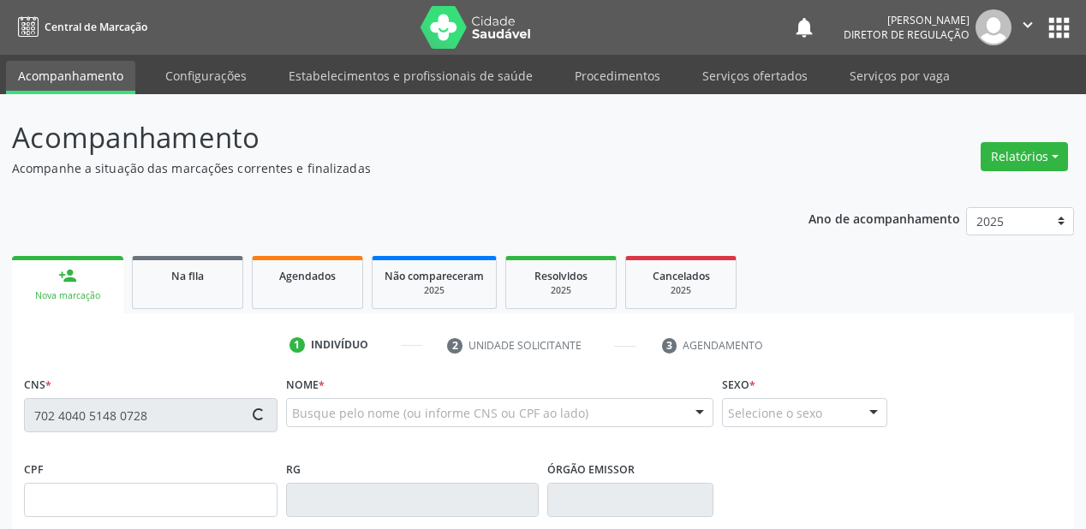
type input "763.365.574-72"
type input "18"
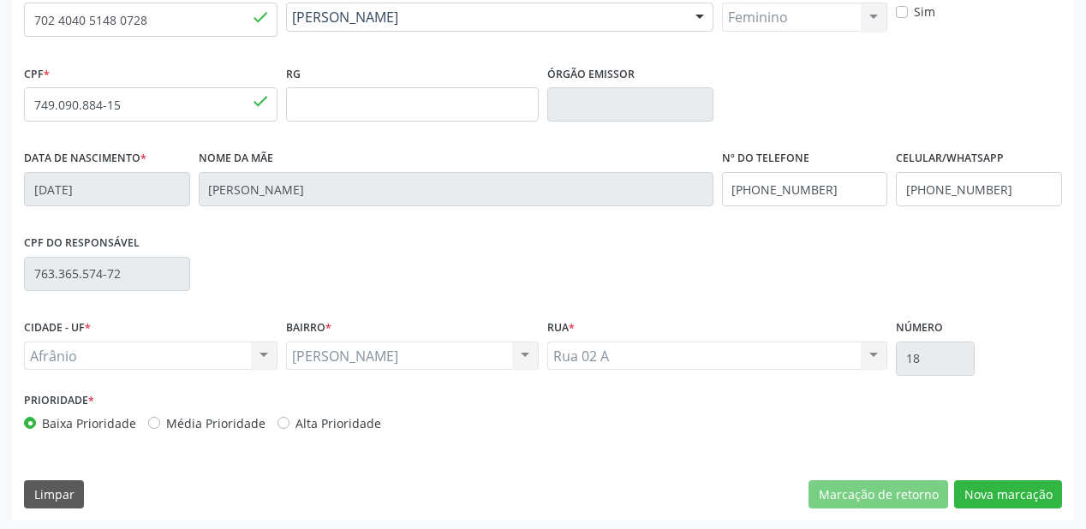
scroll to position [398, 0]
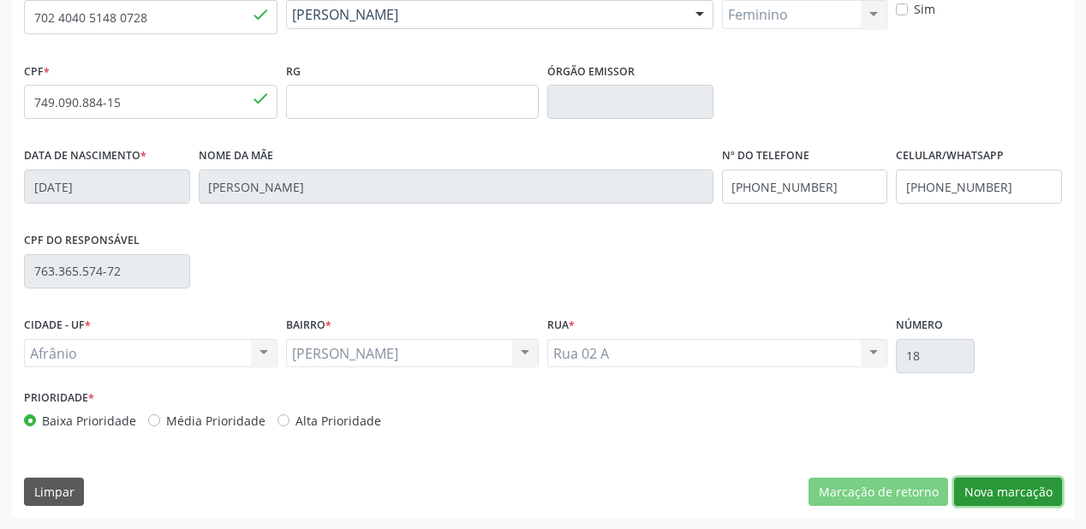
click at [991, 497] on button "Nova marcação" at bounding box center [1008, 492] width 108 height 29
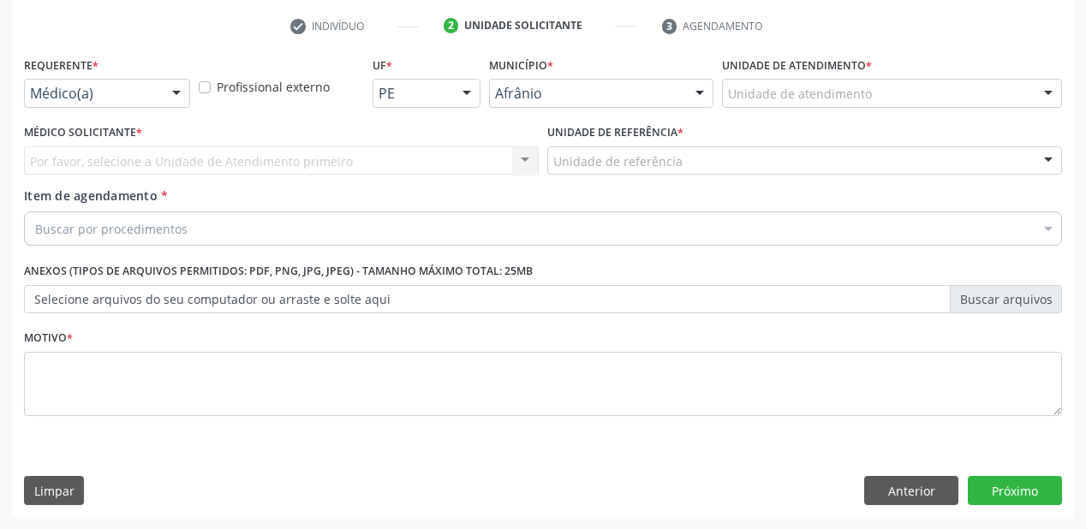
scroll to position [318, 0]
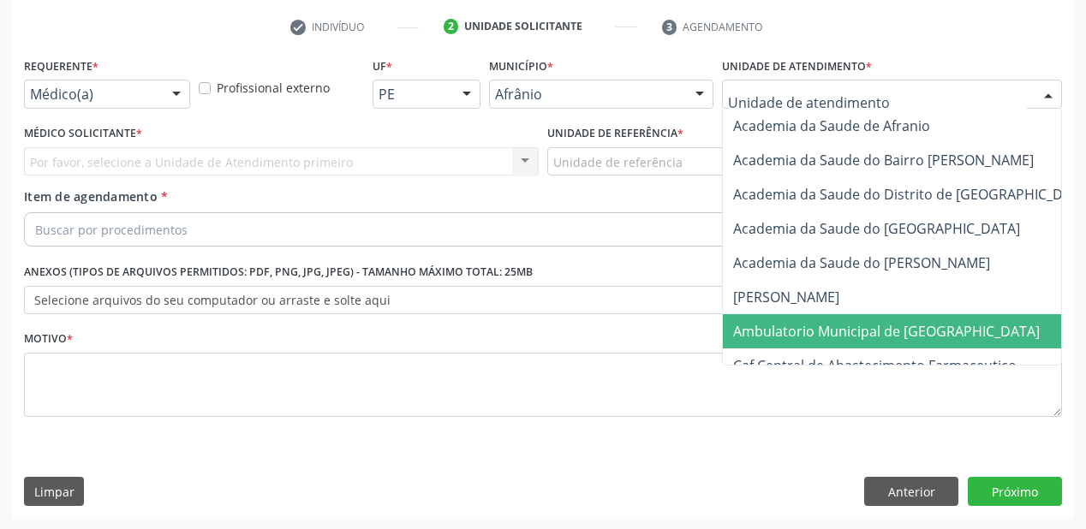
click at [781, 315] on span "Ambulatorio Municipal de [GEOGRAPHIC_DATA]" at bounding box center [932, 331] width 418 height 34
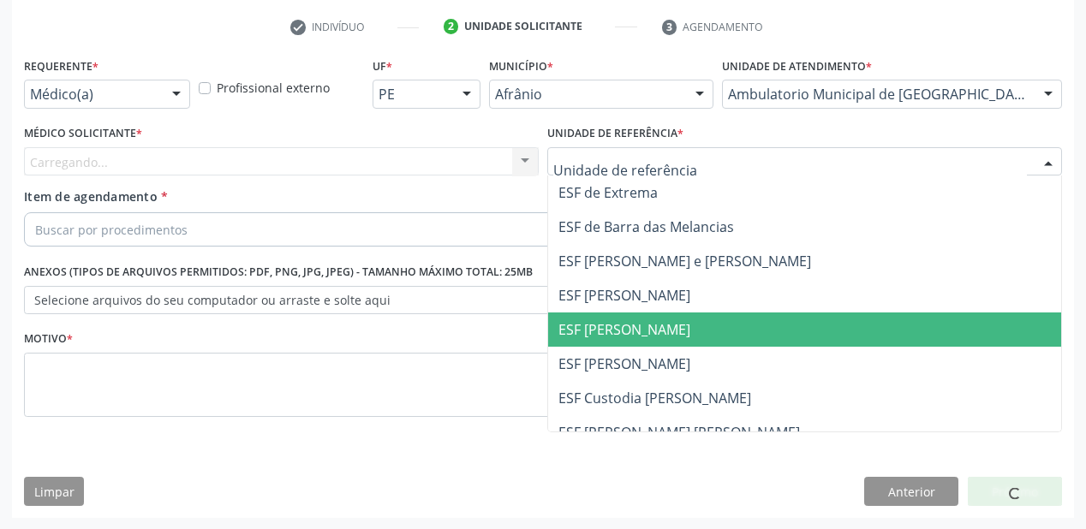
click at [604, 320] on span "ESF [PERSON_NAME]" at bounding box center [624, 329] width 132 height 19
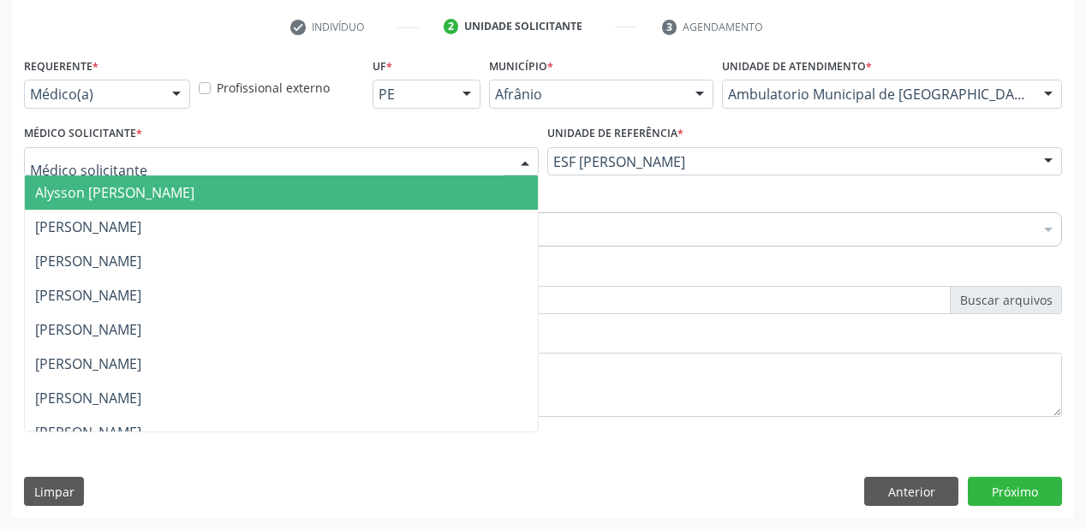
drag, startPoint x: 67, startPoint y: 195, endPoint x: 72, endPoint y: 207, distance: 13.0
click at [67, 196] on span "Alysson [PERSON_NAME]" at bounding box center [114, 192] width 159 height 19
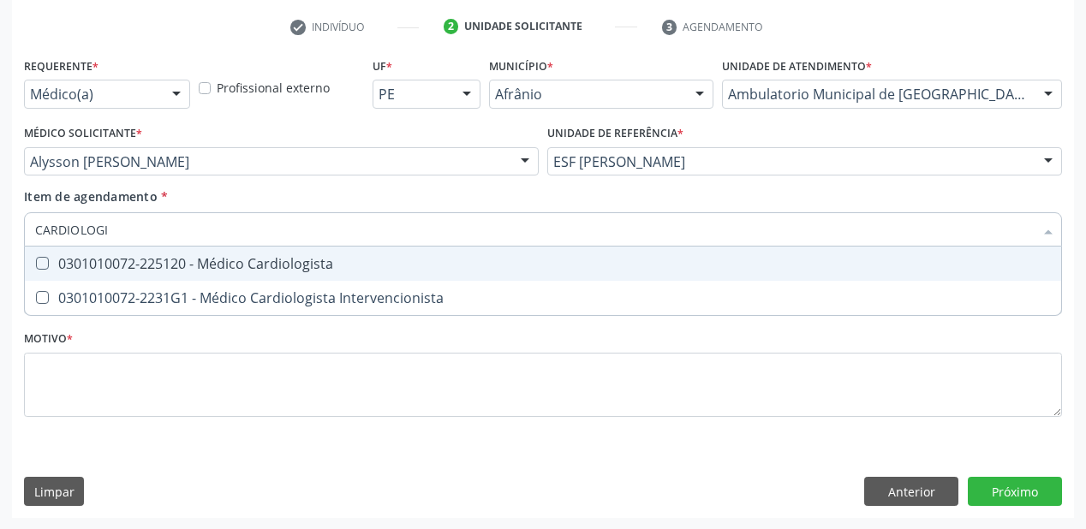
type input "CARDIOLOGIS"
click at [81, 268] on div "0301010072-225120 - Médico Cardiologista" at bounding box center [542, 264] width 1015 height 14
checkbox Cardiologista "true"
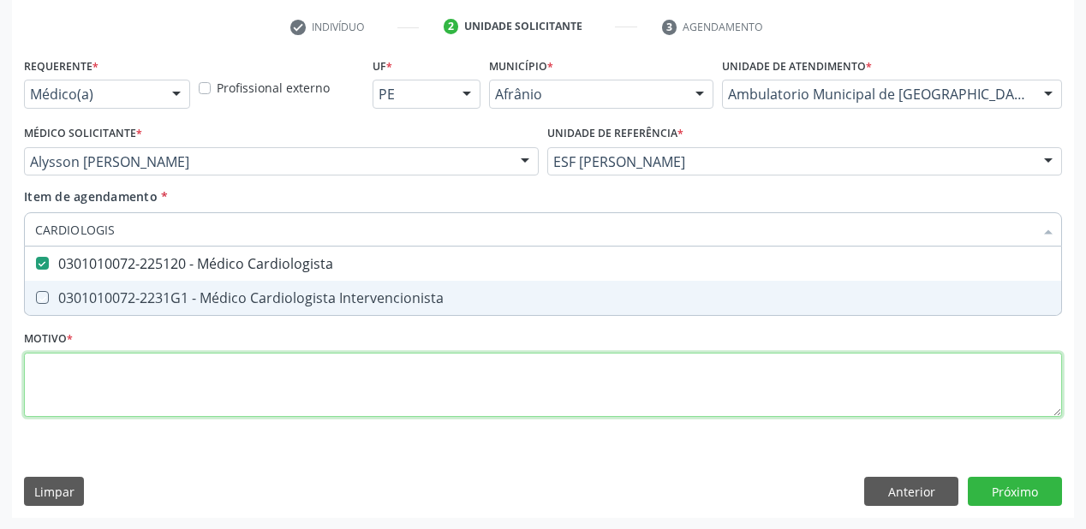
click at [84, 390] on div "Requerente * Médico(a) Médico(a) Enfermeiro(a) Paciente Nenhum resultado encont…" at bounding box center [543, 247] width 1038 height 388
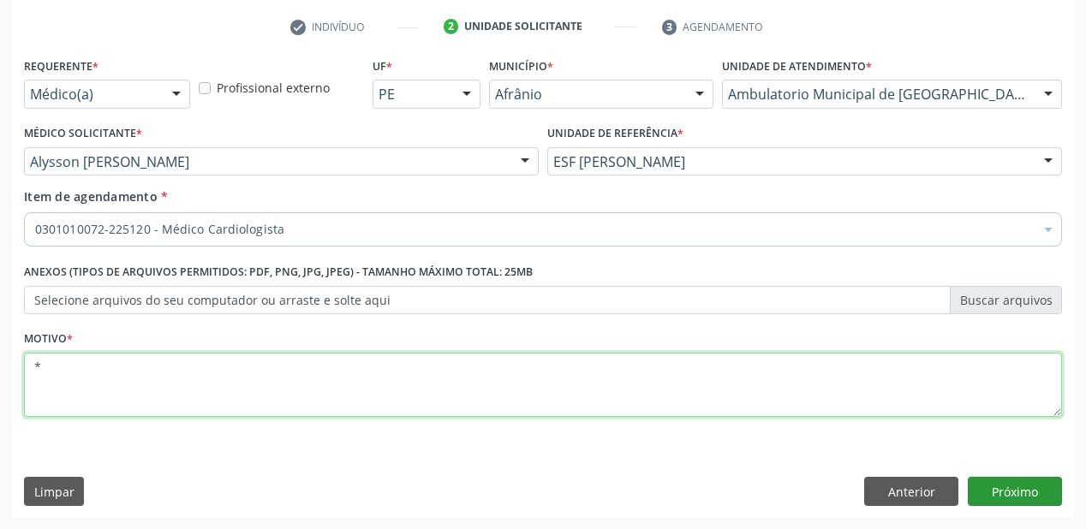
type textarea "*"
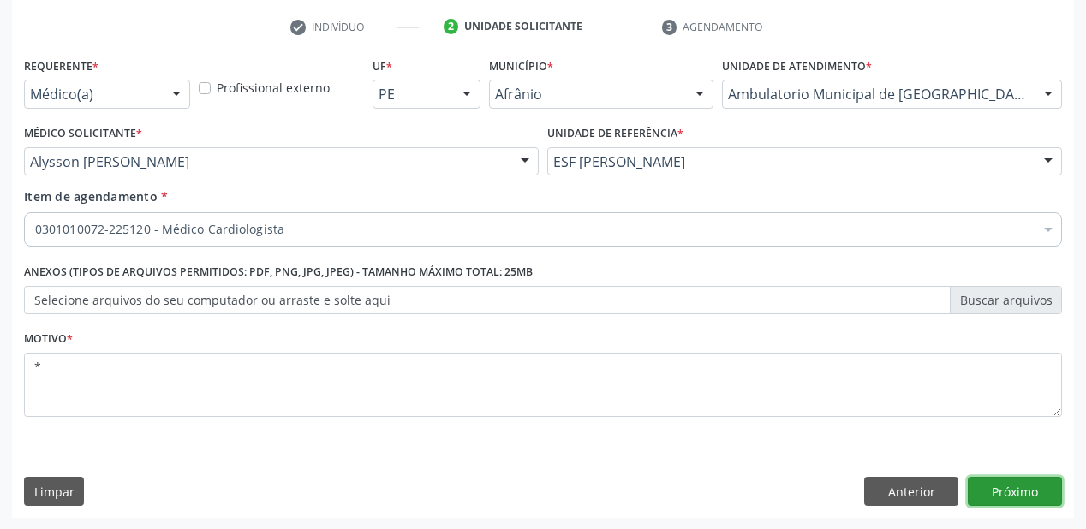
click at [1007, 481] on button "Próximo" at bounding box center [1014, 491] width 94 height 29
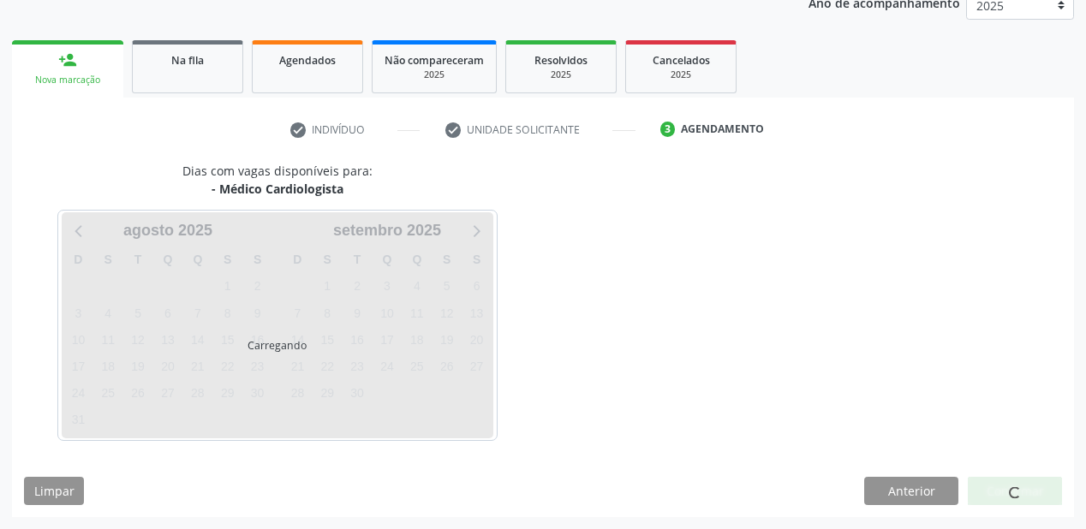
scroll to position [215, 0]
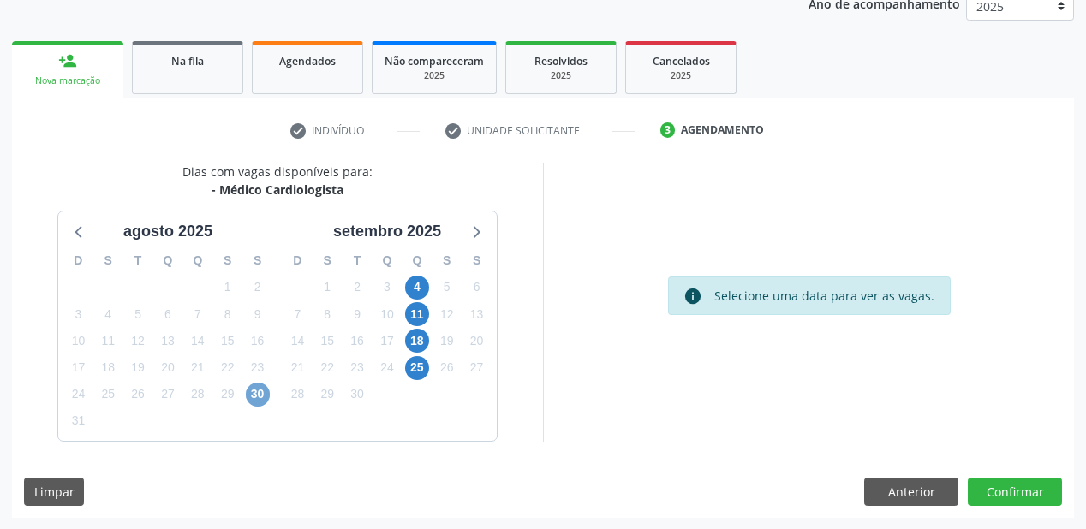
click at [250, 386] on span "30" at bounding box center [258, 395] width 24 height 24
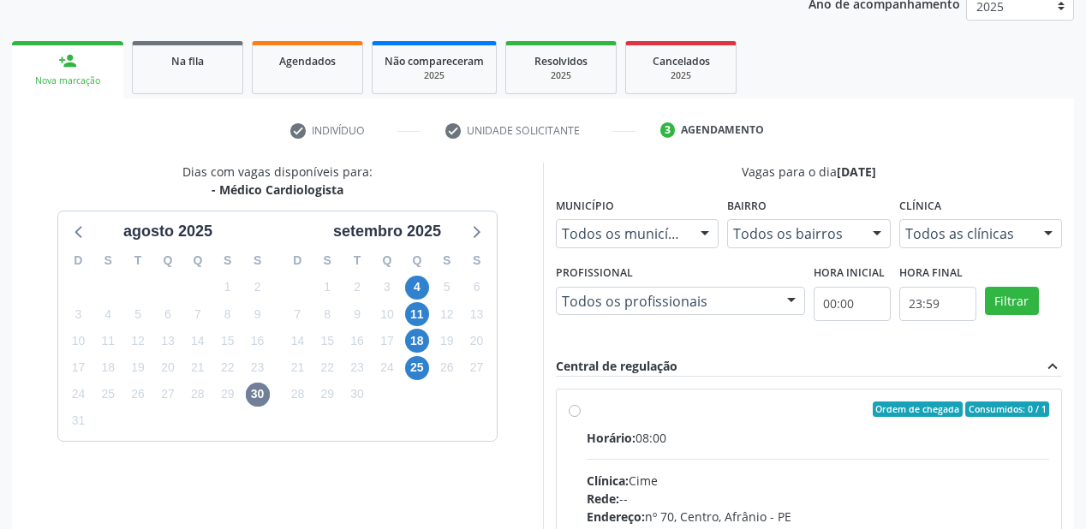
click at [648, 442] on div "Horário: 08:00" at bounding box center [817, 438] width 462 height 18
click at [580, 417] on input "Ordem de chegada Consumidos: 0 / 1 Horário: 08:00 Clínica: Cime Rede: -- Endere…" at bounding box center [574, 409] width 12 height 15
radio input "true"
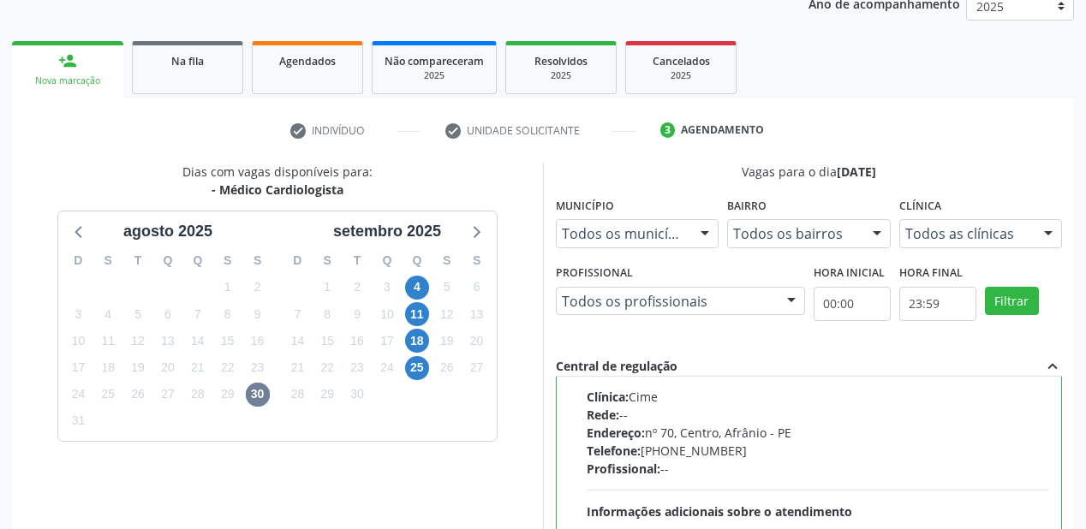
scroll to position [420, 0]
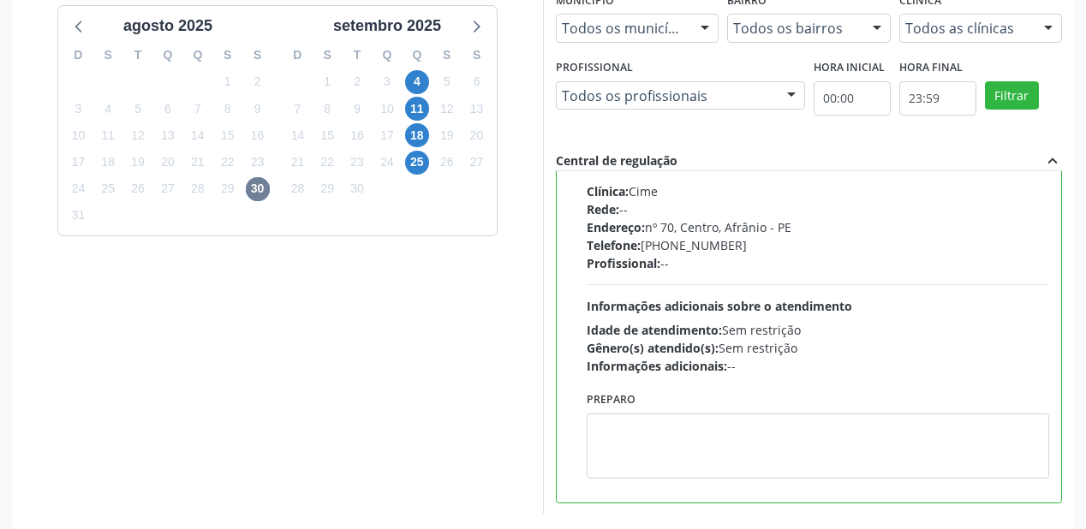
click at [682, 407] on div "Preparo" at bounding box center [817, 433] width 462 height 92
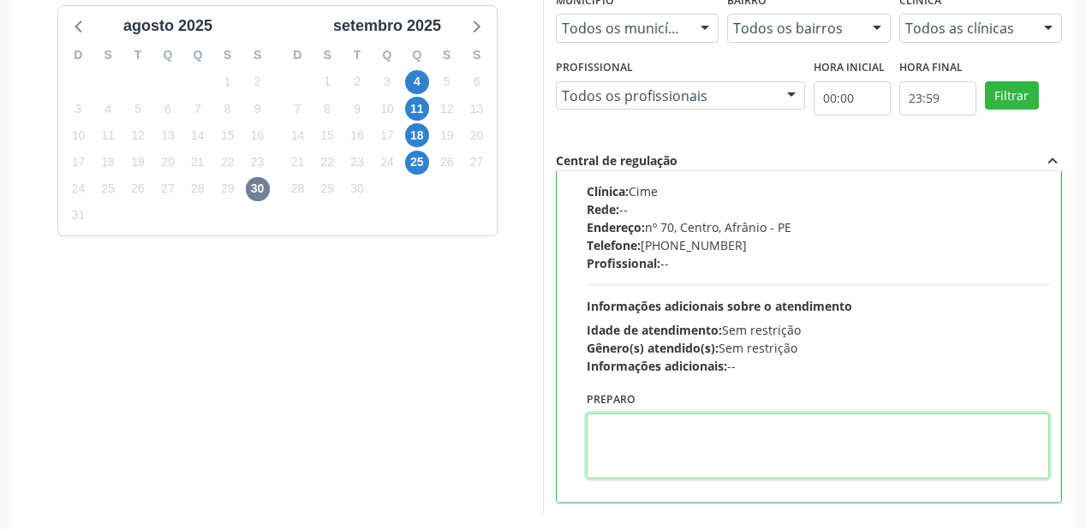
click at [688, 439] on textarea at bounding box center [817, 446] width 462 height 65
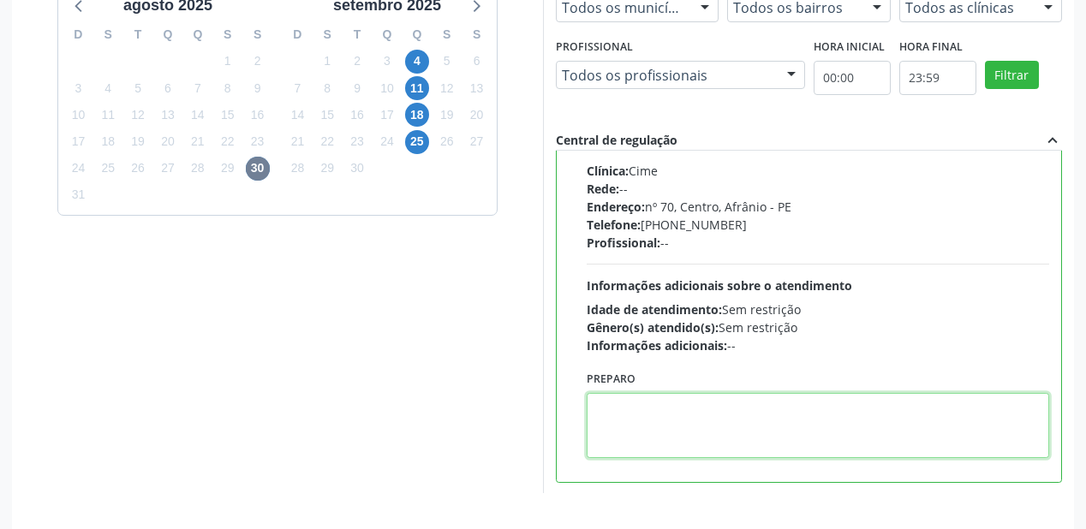
scroll to position [493, 0]
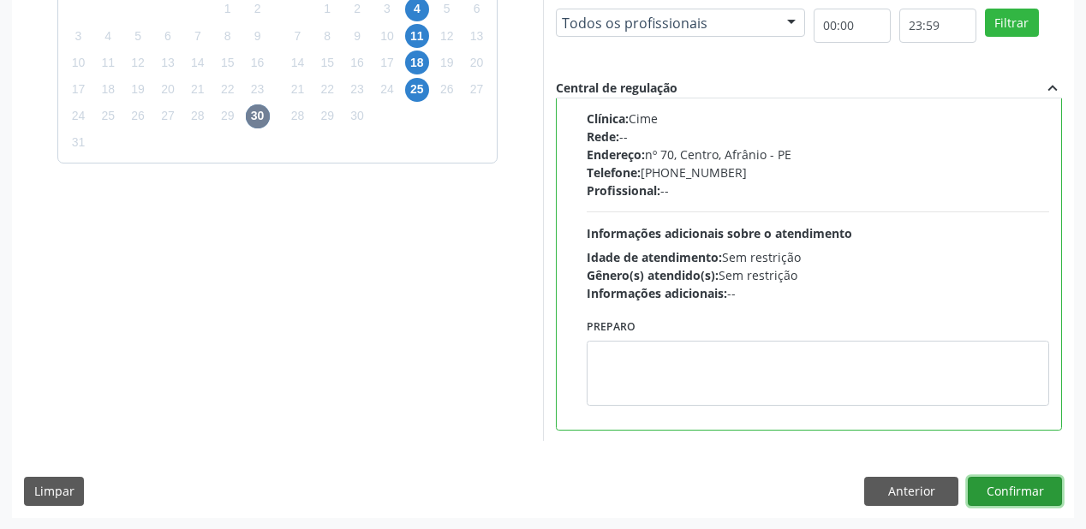
click at [996, 486] on button "Confirmar" at bounding box center [1014, 491] width 94 height 29
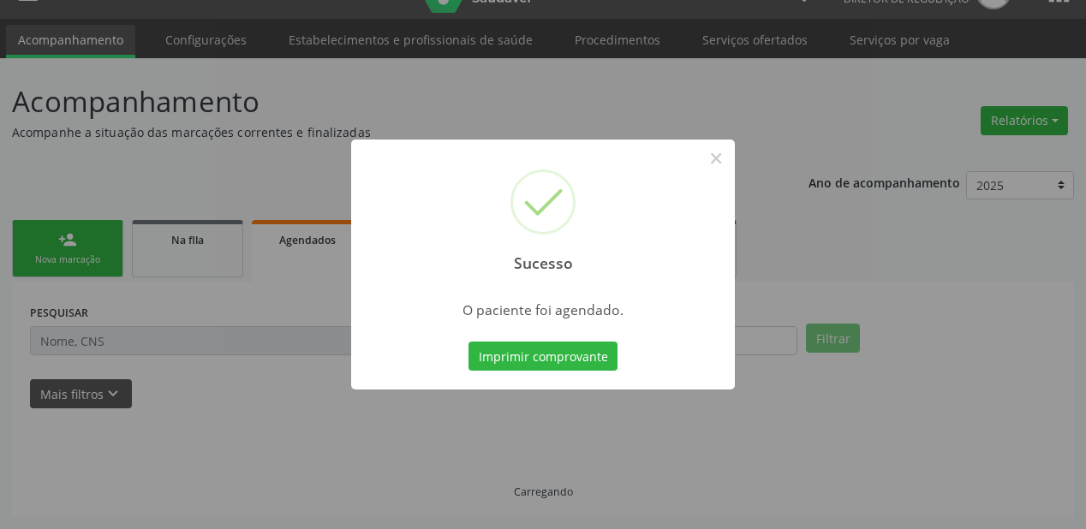
scroll to position [34, 0]
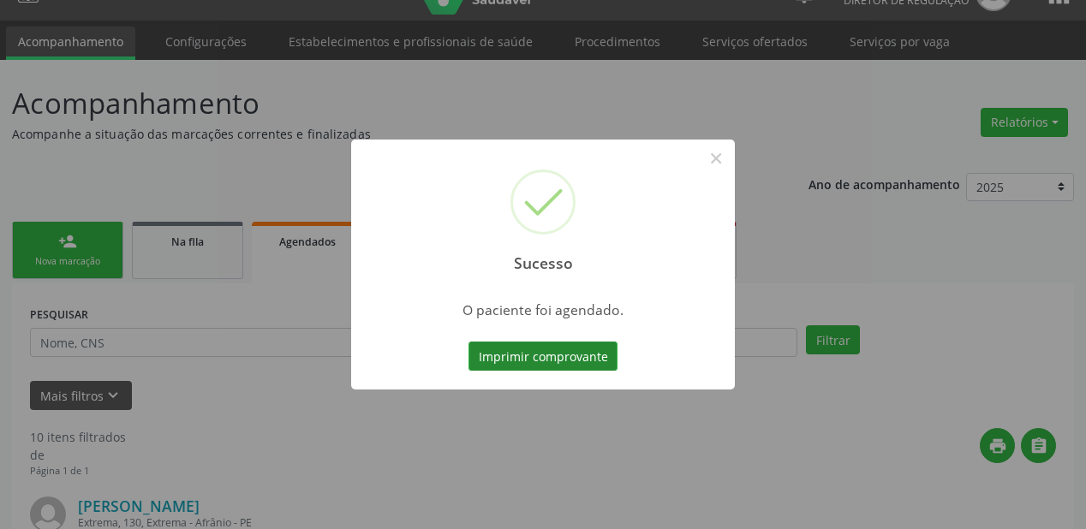
click at [510, 342] on button "Imprimir comprovante" at bounding box center [542, 356] width 149 height 29
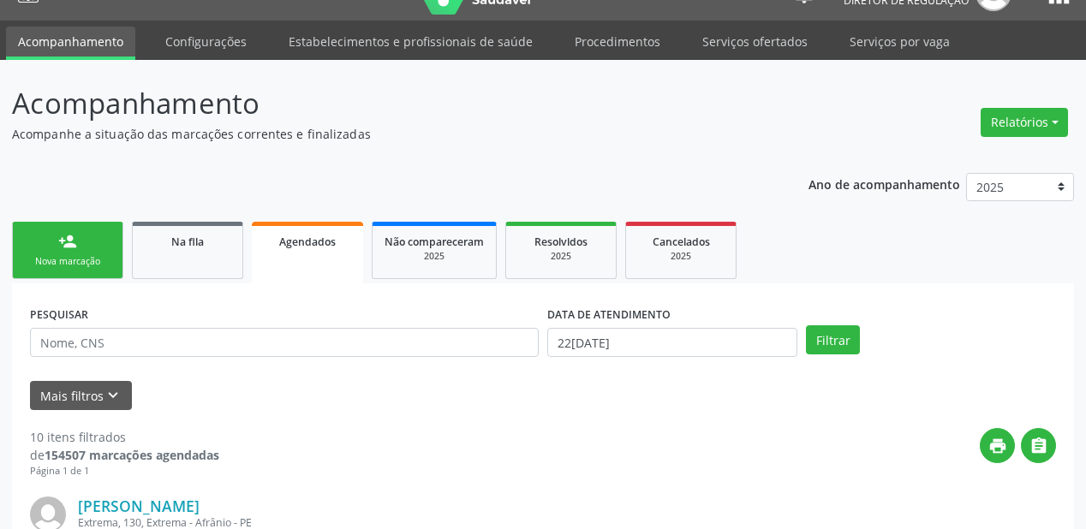
click at [68, 257] on div "Nova marcação" at bounding box center [68, 261] width 86 height 13
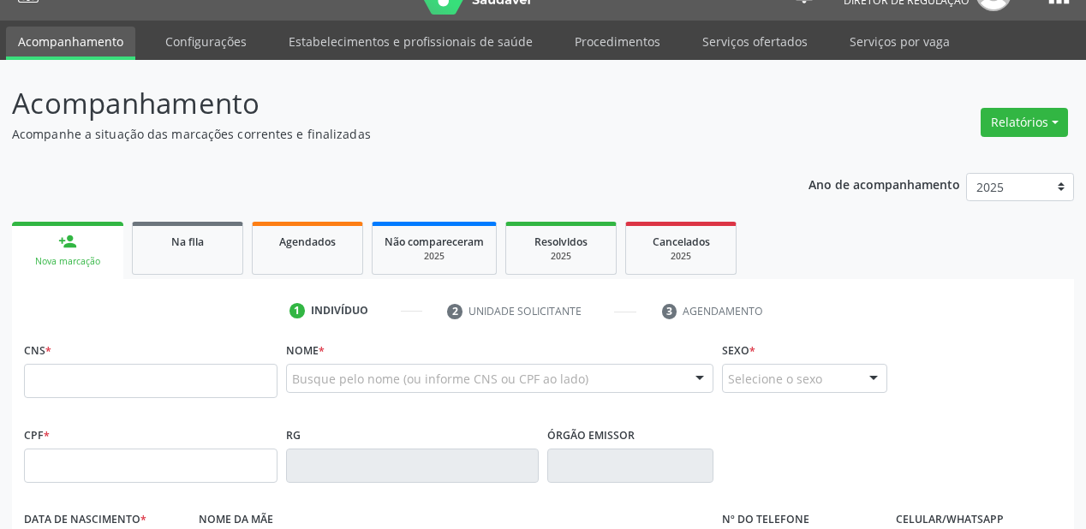
click at [68, 257] on div "Nova marcação" at bounding box center [67, 261] width 87 height 13
click at [312, 375] on input "text" at bounding box center [485, 387] width 386 height 34
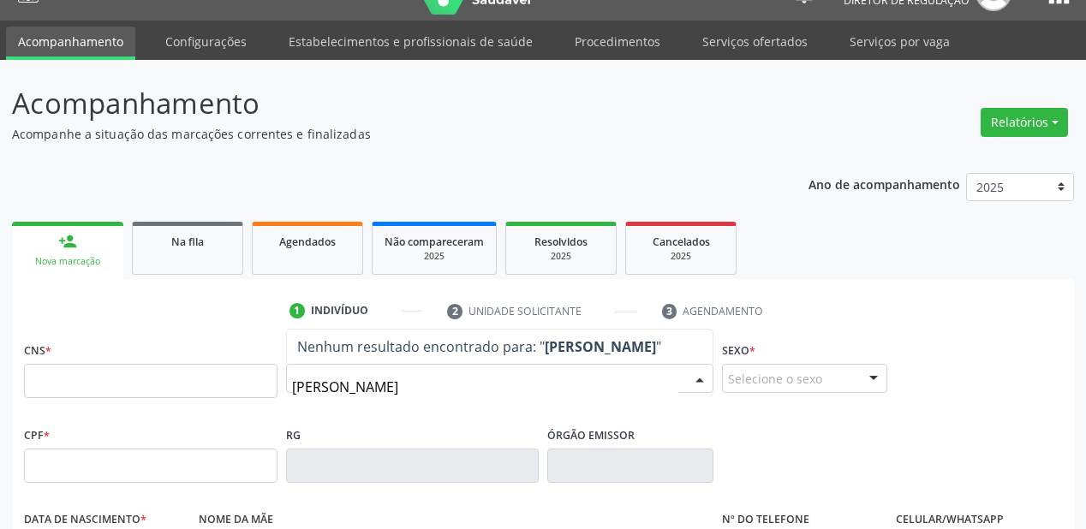
type input "[PERSON_NAME]"
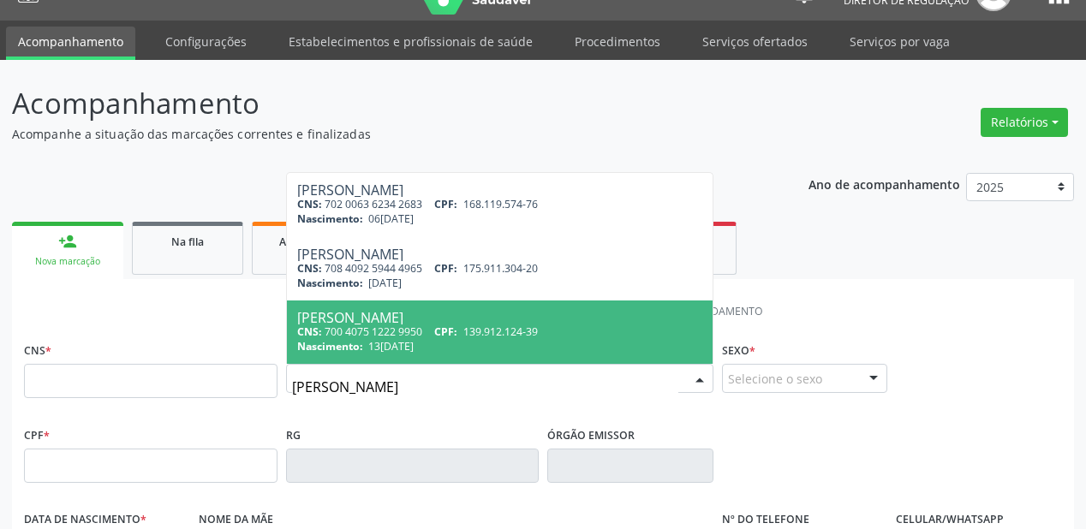
click at [402, 339] on span "[DATE]" at bounding box center [384, 346] width 33 height 15
type input "700 4075 1222 9950"
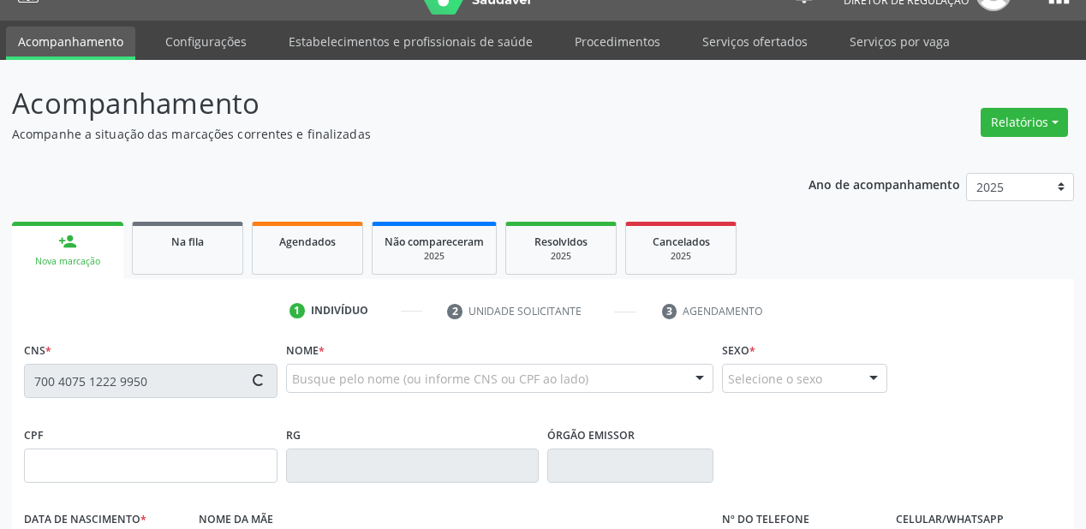
type input "139.912.124-39"
type input "[DATE]"
type input "[PERSON_NAME]"
type input "[PHONE_NUMBER]"
type input "120.829.474-16"
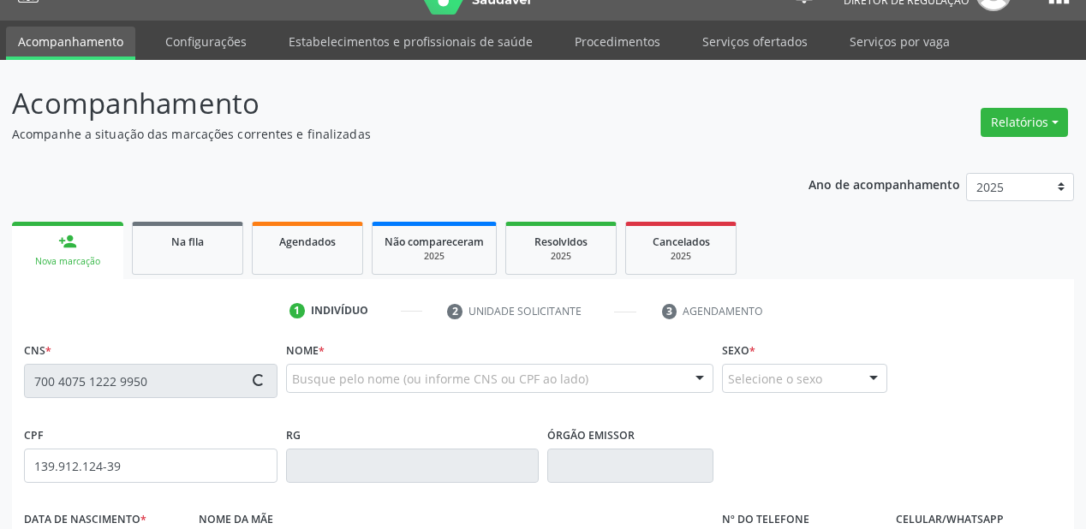
type input "210"
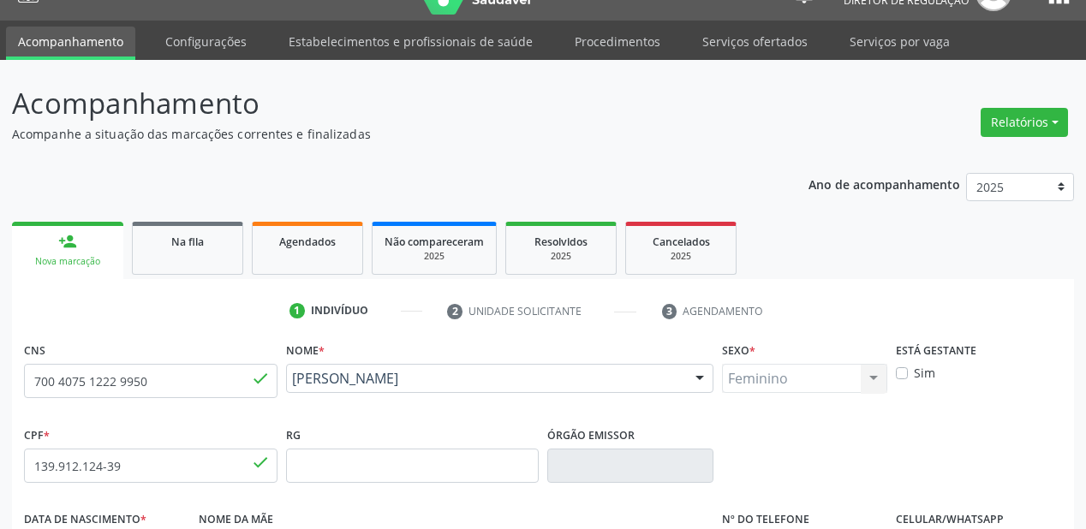
scroll to position [103, 0]
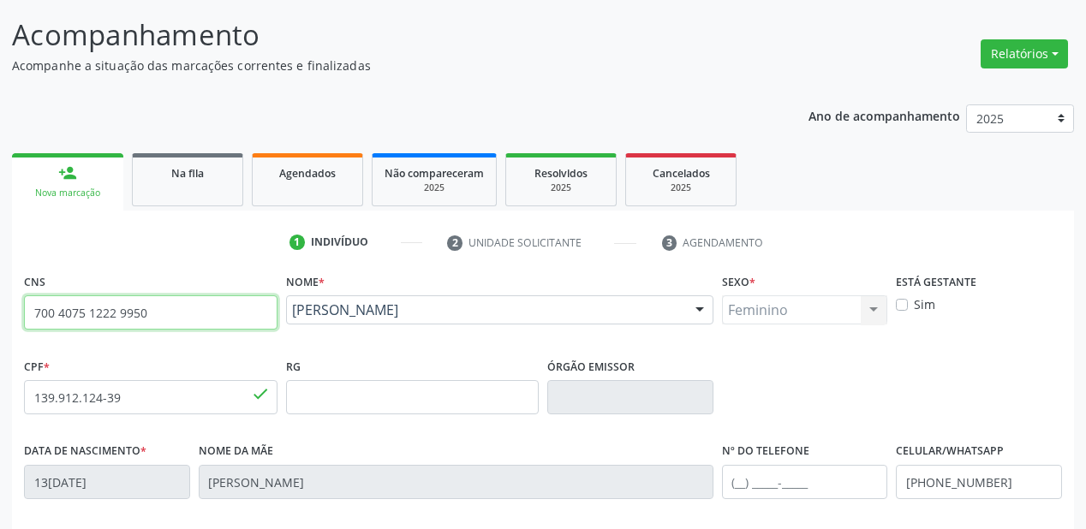
click at [206, 313] on input "700 4075 1222 9950" at bounding box center [150, 312] width 253 height 34
type input "7"
